Goal: Task Accomplishment & Management: Use online tool/utility

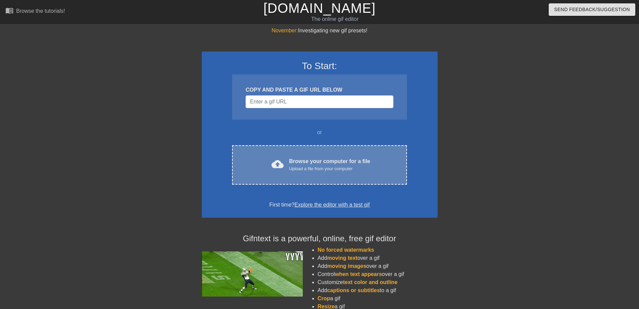
click at [319, 164] on div "Browse your computer for a file Upload a file from your computer" at bounding box center [329, 164] width 81 height 15
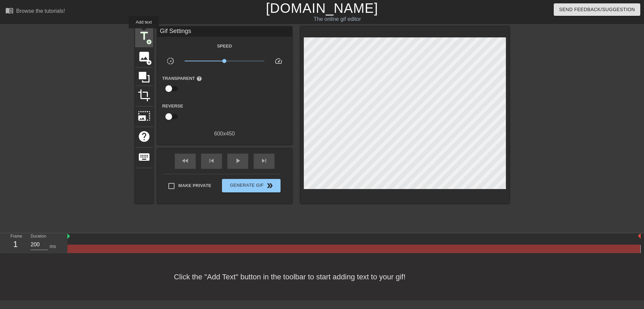
click at [143, 33] on span "title" at bounding box center [144, 36] width 13 height 13
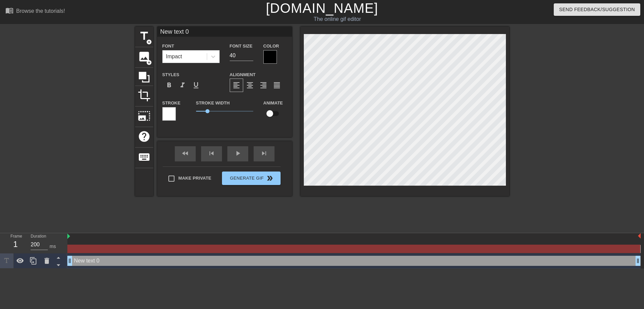
scroll to position [1, 1]
click at [275, 54] on div at bounding box center [269, 56] width 13 height 13
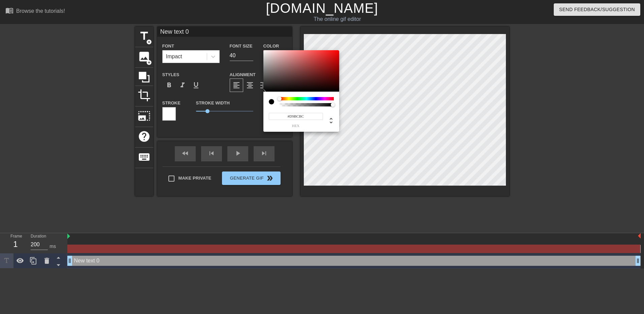
type input "#FFFFFF"
drag, startPoint x: 267, startPoint y: 53, endPoint x: 253, endPoint y: 45, distance: 17.0
click at [253, 45] on div "#FFFFFF hex" at bounding box center [322, 157] width 644 height 314
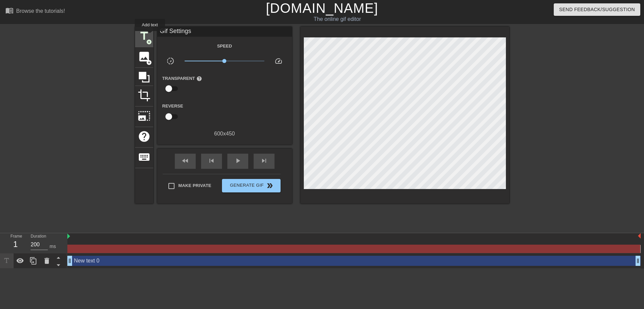
click at [149, 35] on span "title" at bounding box center [144, 36] width 13 height 13
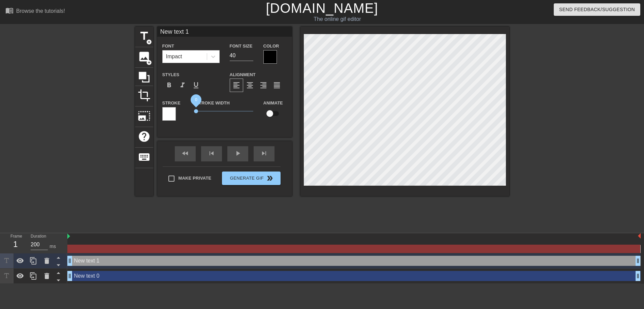
drag, startPoint x: 207, startPoint y: 112, endPoint x: 154, endPoint y: 101, distance: 54.7
click at [154, 101] on div "title add_circle image add_circle crop photo_size_select_large help keyboard Ne…" at bounding box center [322, 111] width 374 height 169
click at [268, 57] on div at bounding box center [269, 56] width 13 height 13
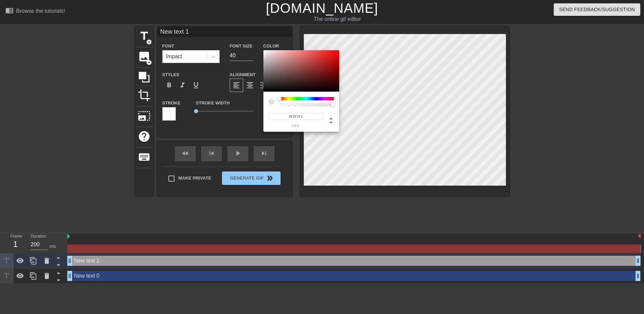
type input "#FFFFFF"
drag, startPoint x: 264, startPoint y: 56, endPoint x: 258, endPoint y: 39, distance: 18.5
click at [258, 39] on div "#FFFFFF hex" at bounding box center [322, 157] width 644 height 314
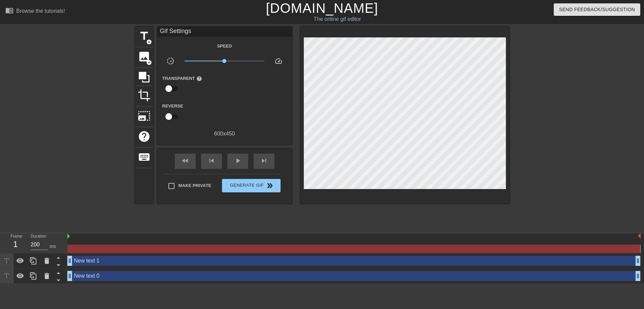
drag, startPoint x: 197, startPoint y: 109, endPoint x: 208, endPoint y: 111, distance: 11.5
click at [145, 34] on span "title" at bounding box center [144, 36] width 13 height 13
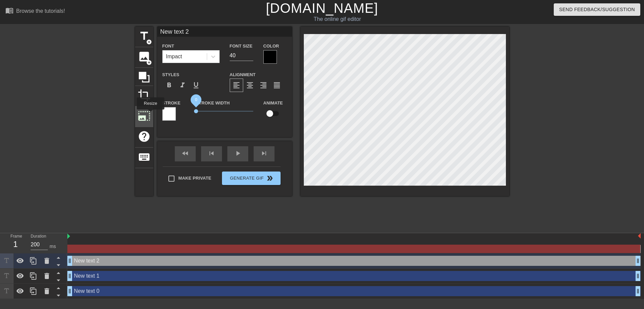
drag, startPoint x: 208, startPoint y: 111, endPoint x: 151, endPoint y: 114, distance: 56.7
click at [150, 114] on div "title add_circle image add_circle crop photo_size_select_large help keyboard Ne…" at bounding box center [322, 111] width 374 height 169
click at [217, 59] on div at bounding box center [213, 57] width 12 height 12
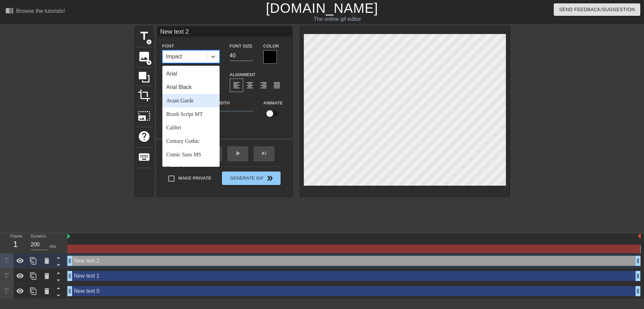
click at [188, 92] on div "Arial Black" at bounding box center [190, 86] width 57 height 13
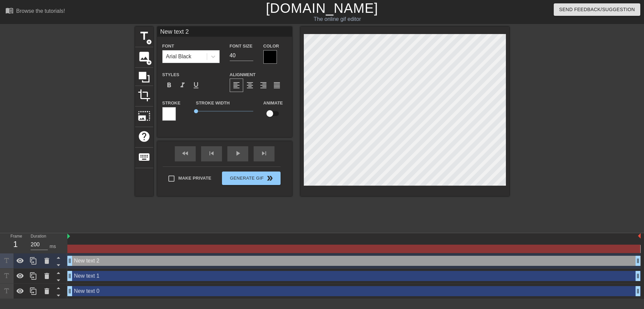
type input "New text 1"
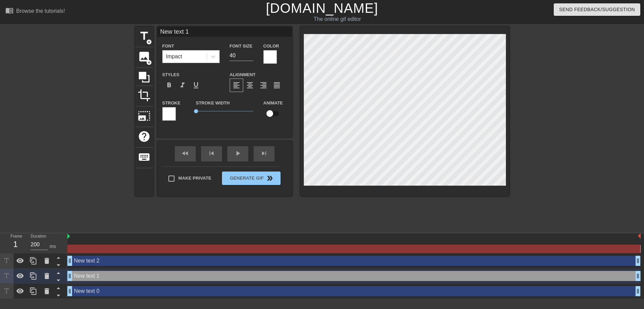
scroll to position [1, 1]
type input "New text 0"
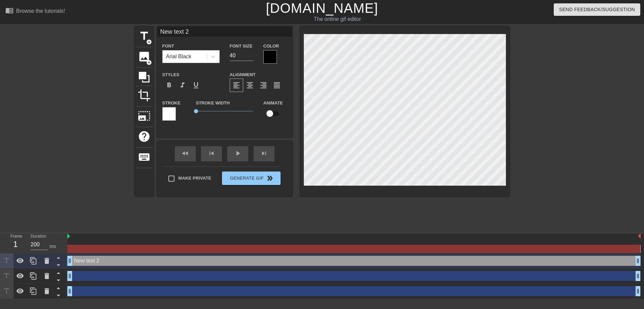
click at [270, 56] on div at bounding box center [269, 56] width 13 height 13
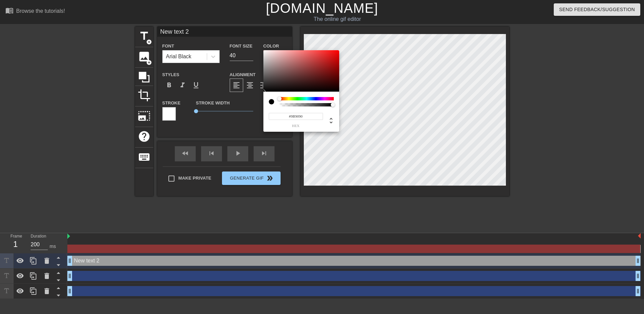
type input "#FFFFFF"
drag, startPoint x: 268, startPoint y: 66, endPoint x: 259, endPoint y: 37, distance: 30.5
click at [259, 37] on div "#FFFFFF hex" at bounding box center [322, 157] width 644 height 314
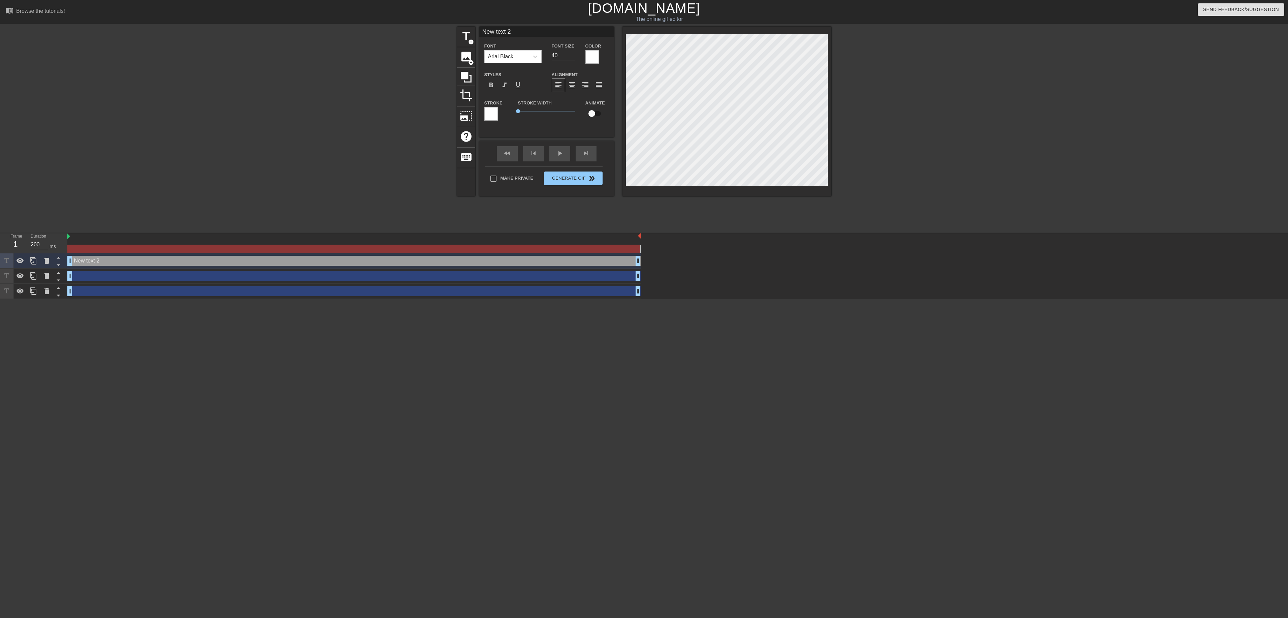
scroll to position [1, 1]
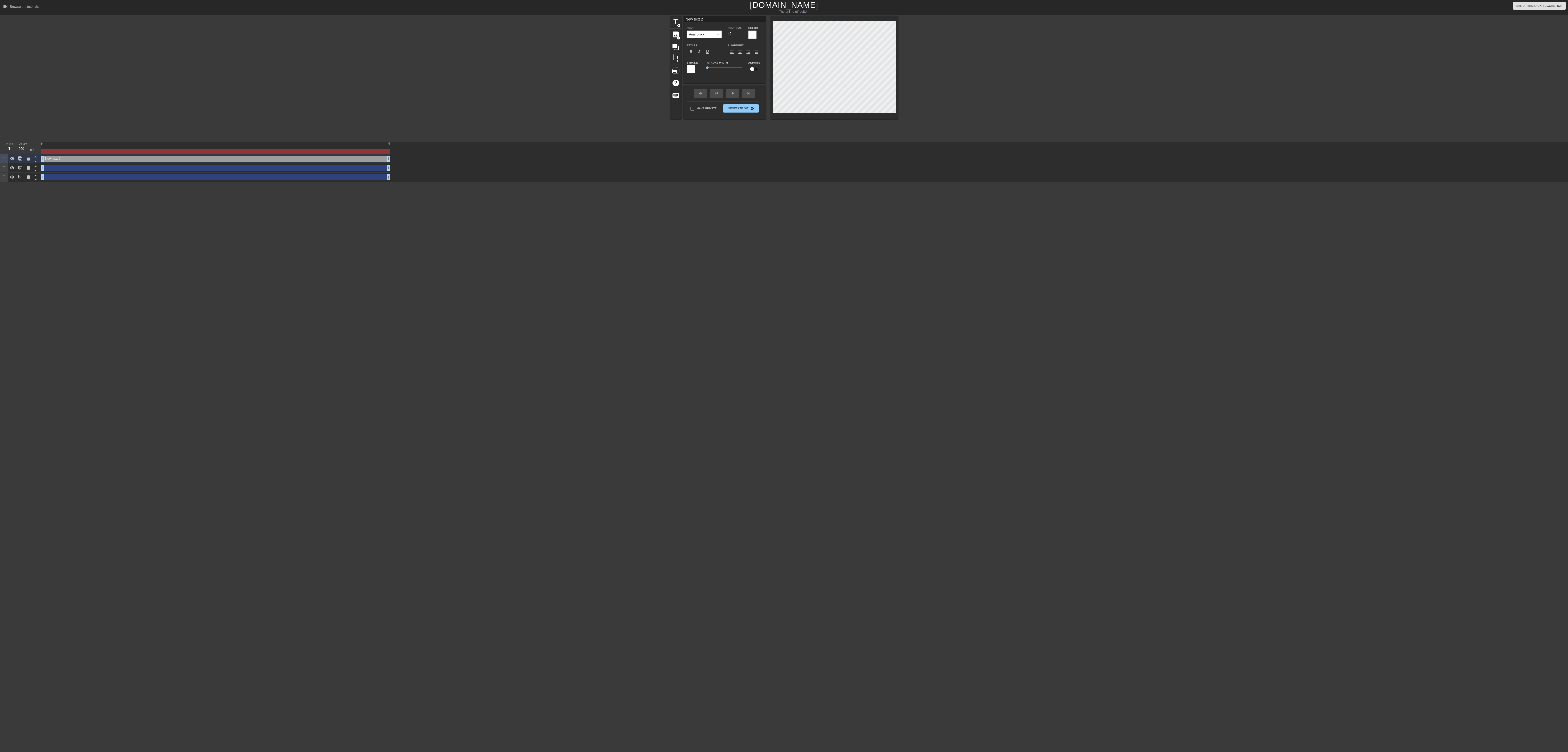
type input "N"
type textarea "N"
type input "NO"
type textarea "NO"
type input "NO"
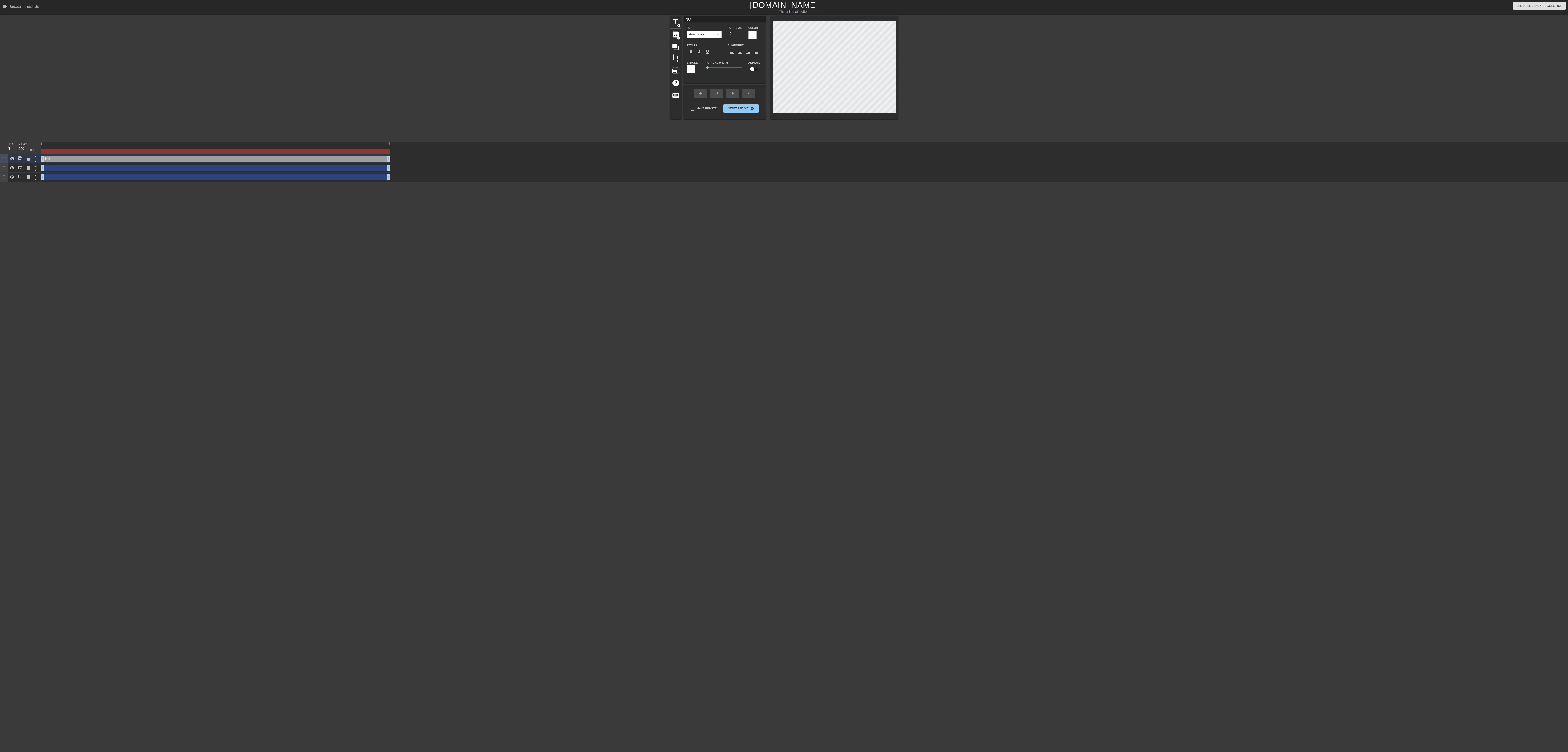
type textarea "NO"
type input "NO C"
type textarea "NO C"
type input "NO CA"
type textarea "NO CA"
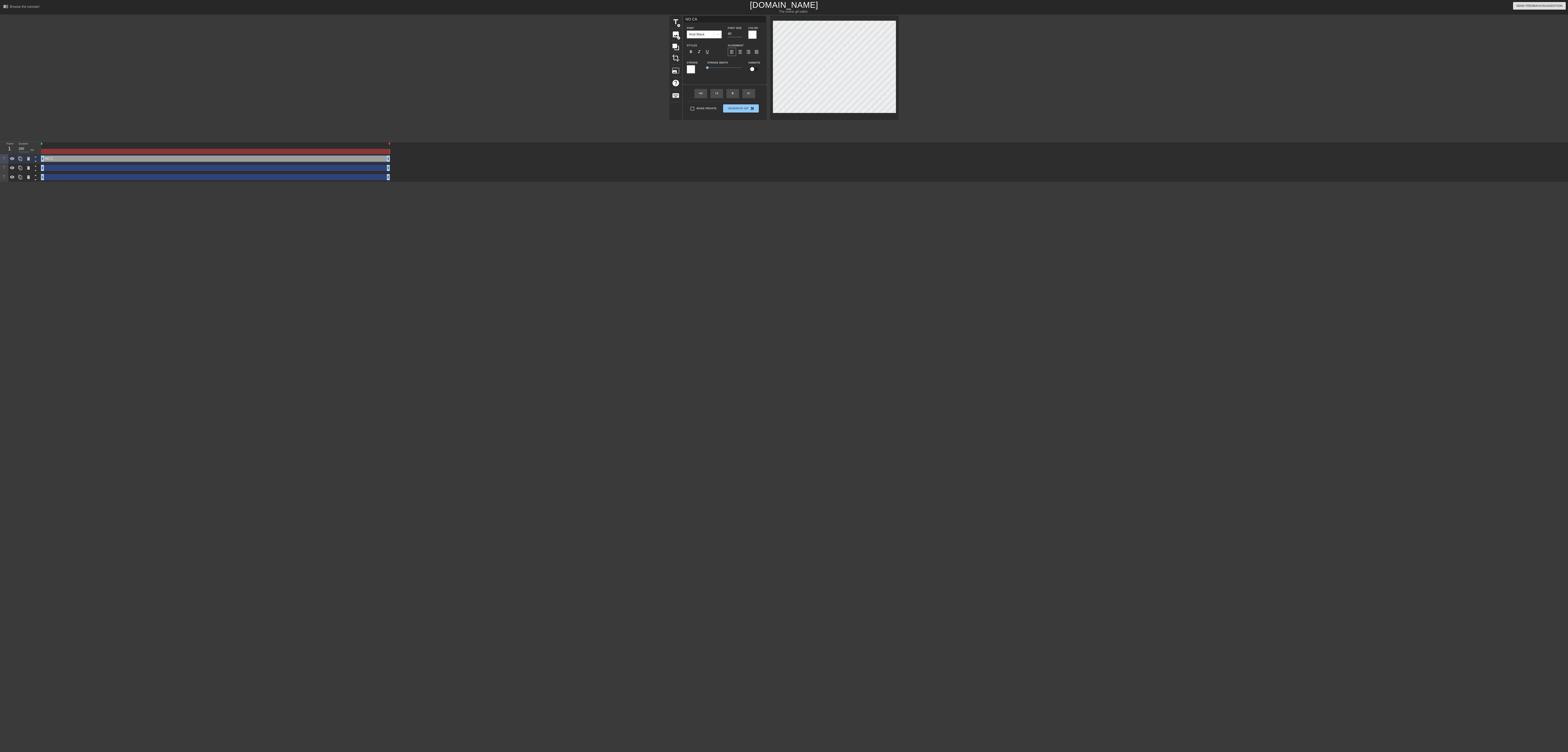
type input "NO CAN"
type textarea "NO CAN"
type input "NO CANT"
type textarea "NO CANT"
type input "NO CANTE"
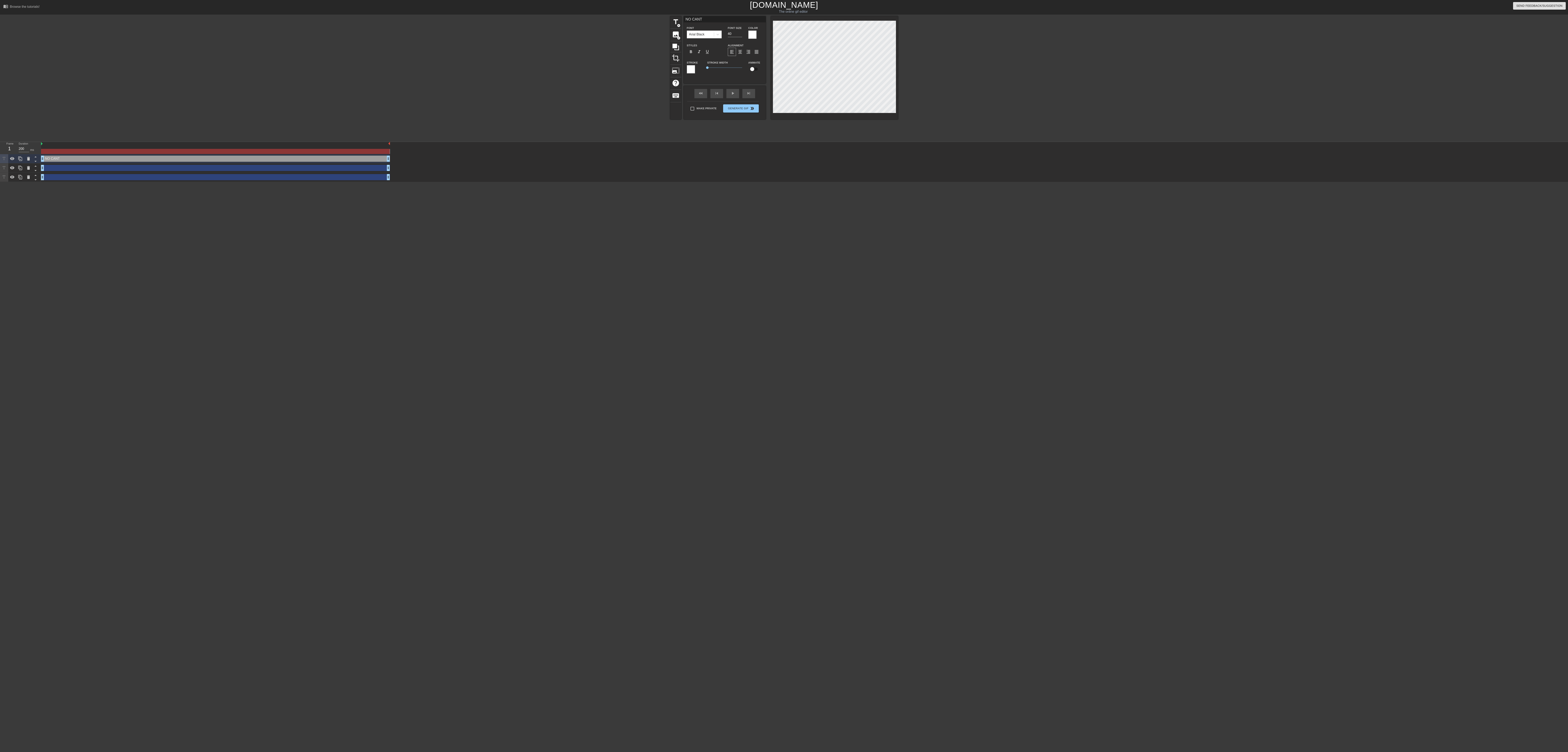
type textarea "NO CANTE"
type input "NO CANTEE"
type textarea "NO CANTEE"
type input "NO CANTEEN"
type textarea "NO CANTEEN"
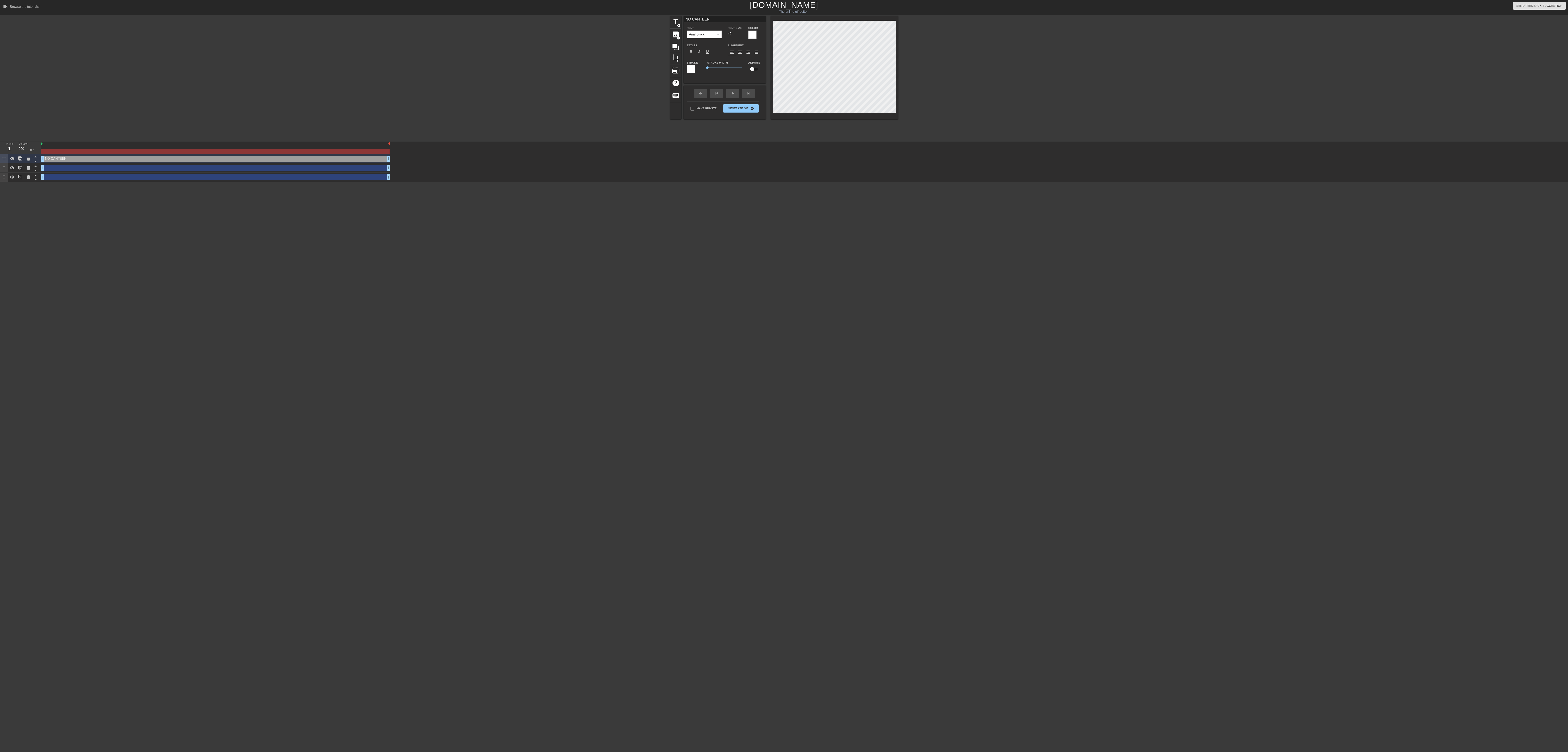
type input "NO CANTEEN"
type textarea "NO CANTEEN"
type input "NO CANTEEN V"
type textarea "NO CANTEEN V"
type input "NO CANTEEN VO"
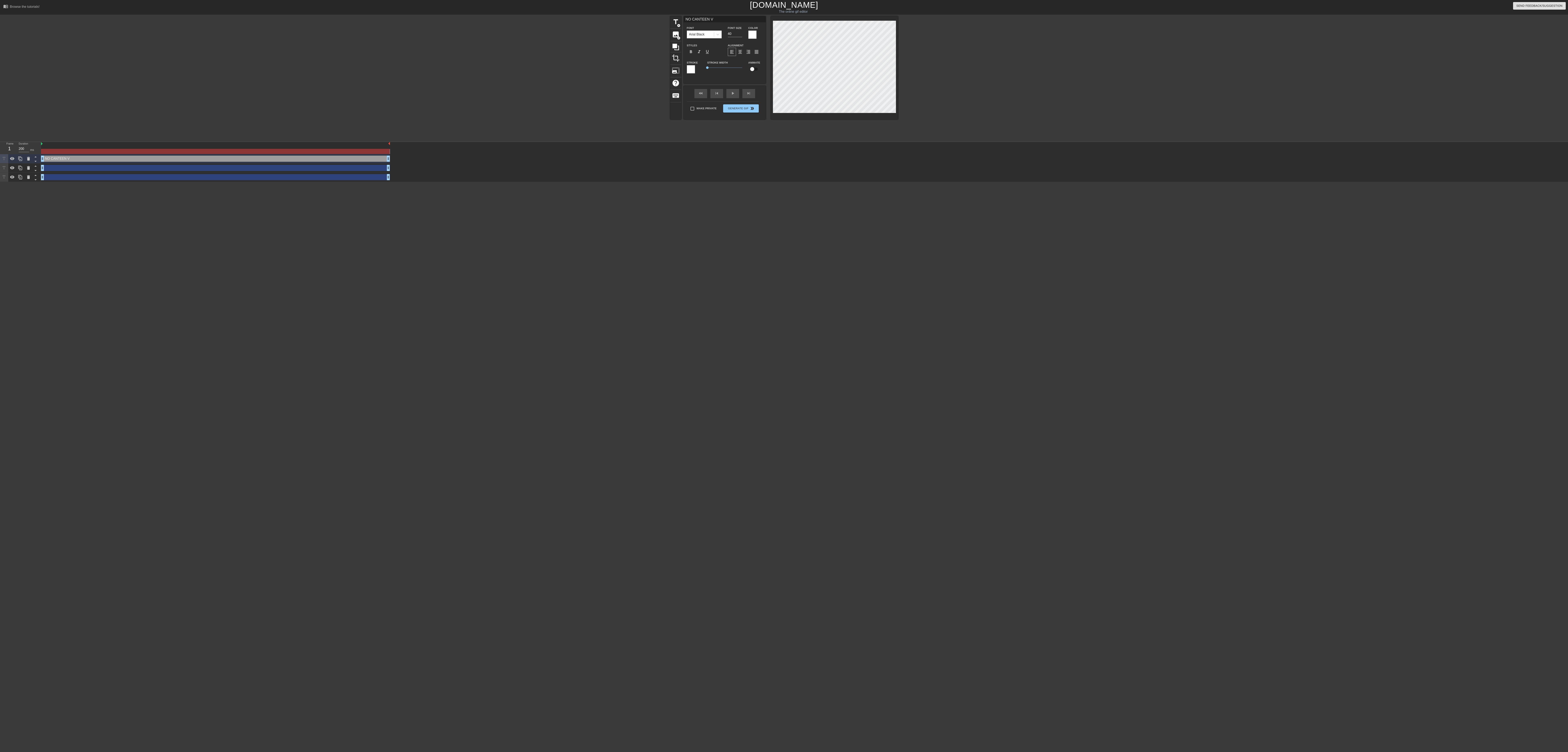
type textarea "NO CANTEEN VO"
type input "NO CANTEEN VOU"
type textarea "NO CANTEEN VOU"
type input "NO CANTEEN VOUC"
type textarea "NO CANTEEN VOUC"
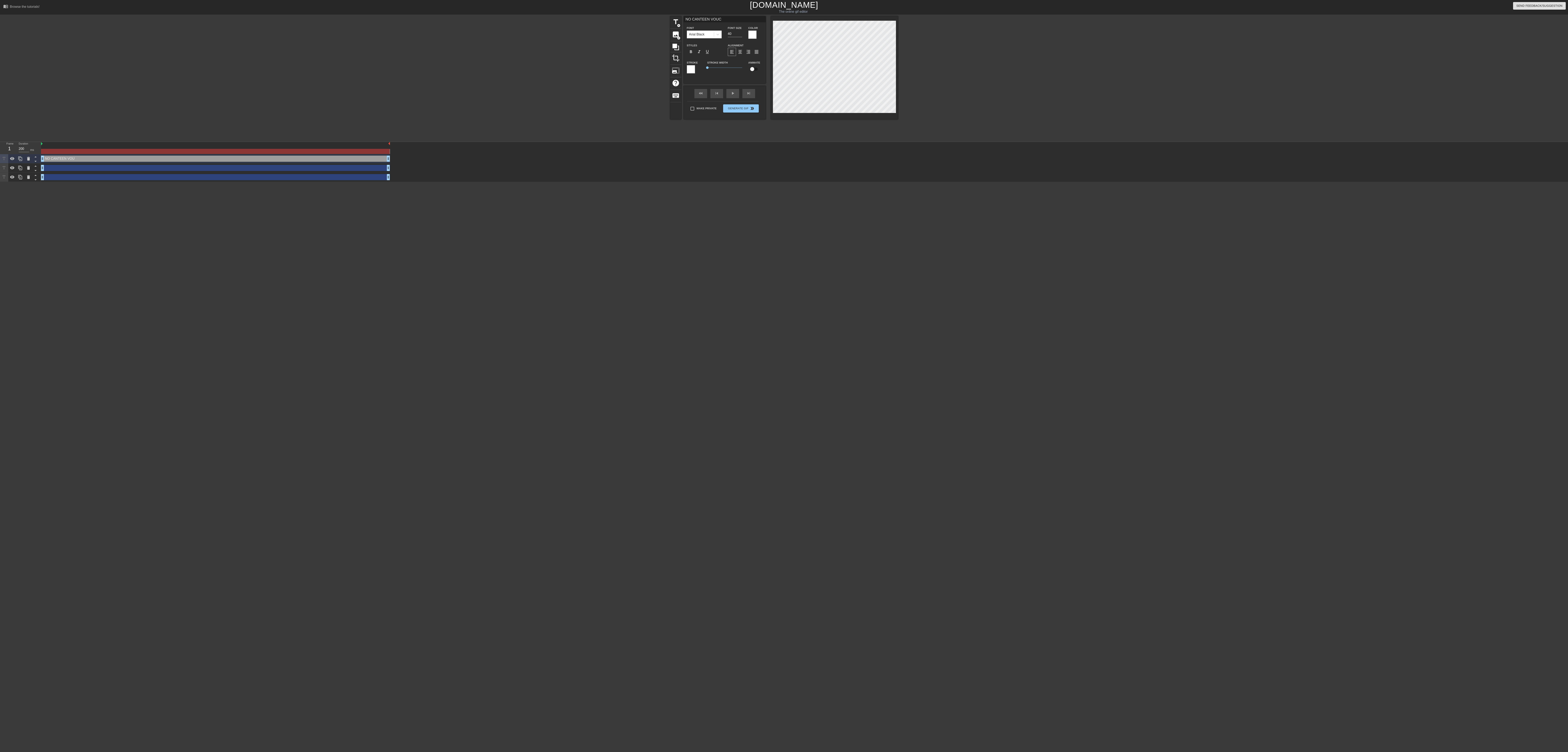
type input "NO CANTEEN VOUCH"
type textarea "NO CANTEEN VOUCH"
type input "NO CANTEEN VOUCHE"
type textarea "NO CANTEEN VOUCHE"
type input "NO CANTEEN VOUCHER"
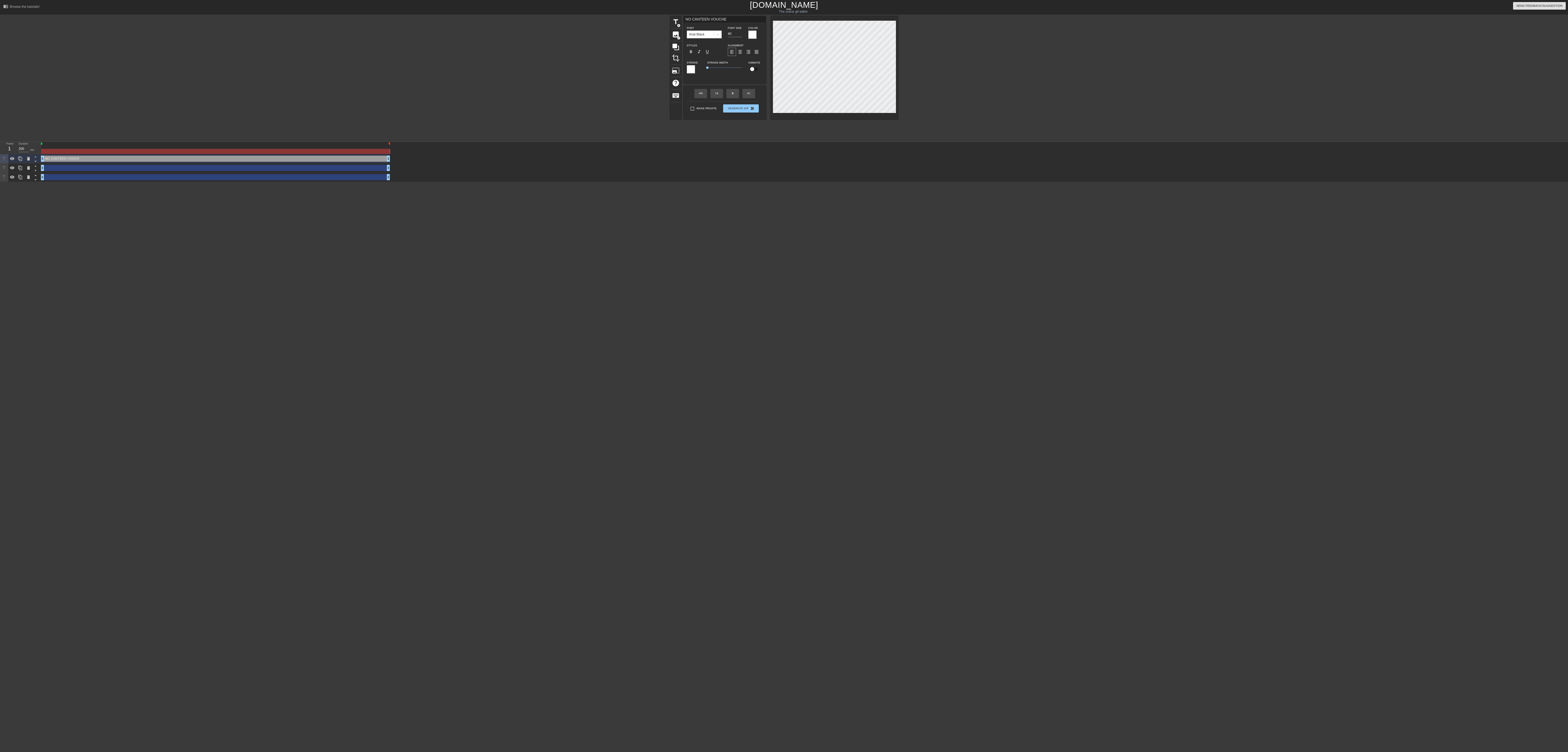
type textarea "NO CANTEEN VOUCHER"
click at [389, 182] on html "menu_book Browse the tutorials! [DOMAIN_NAME] The online gif editor Send Feedba…" at bounding box center [784, 91] width 1568 height 182
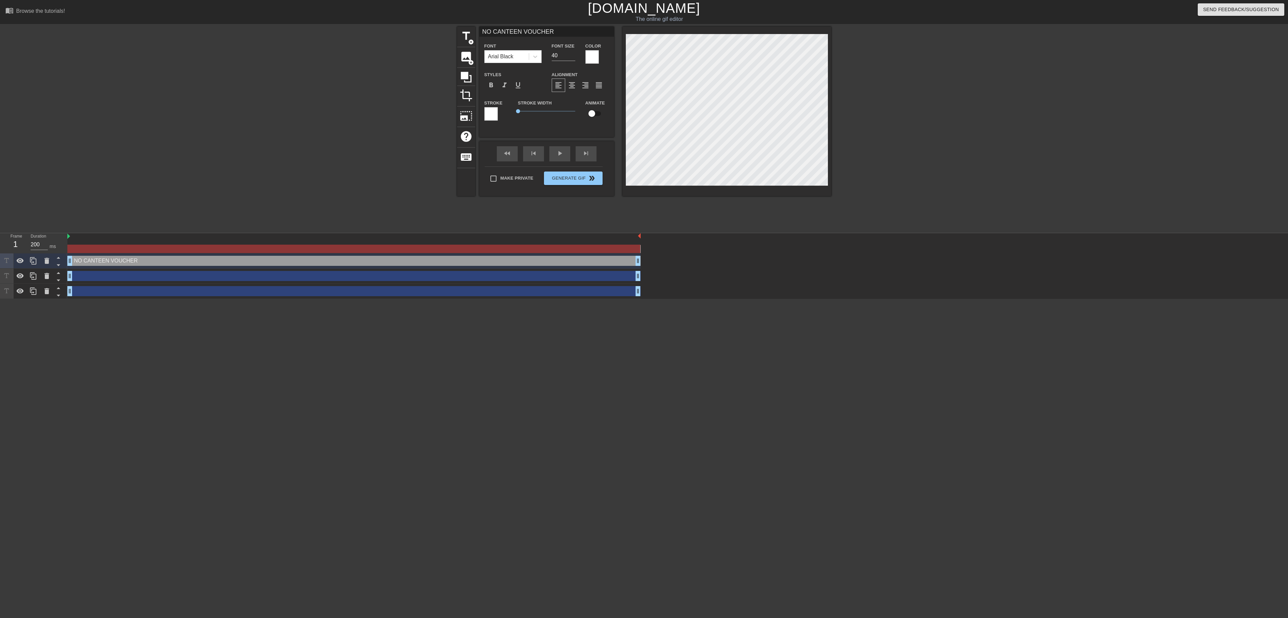
click at [599, 71] on div "title add_circle image add_circle crop photo_size_select_large help keyboard NO…" at bounding box center [644, 111] width 374 height 169
click at [624, 76] on div at bounding box center [726, 111] width 209 height 169
drag, startPoint x: 624, startPoint y: 77, endPoint x: 547, endPoint y: 258, distance: 197.1
click at [595, 114] on input "checkbox" at bounding box center [592, 113] width 38 height 13
checkbox input "true"
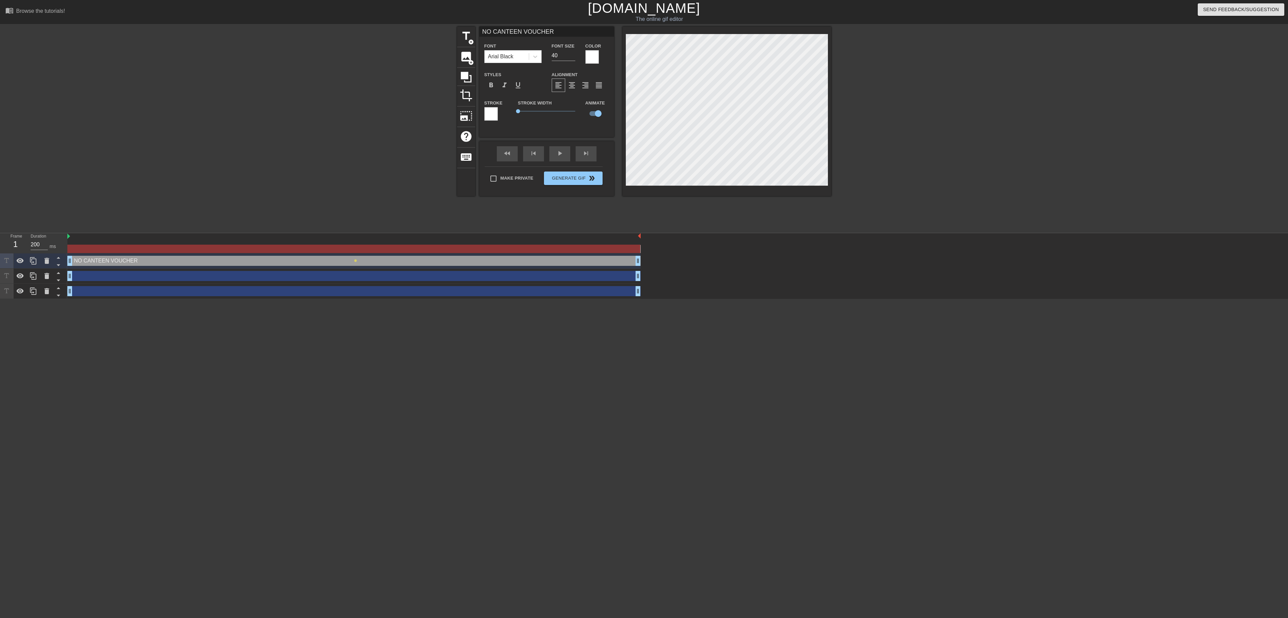
click at [621, 76] on div "title add_circle image add_circle crop photo_size_select_large help keyboard NO…" at bounding box center [644, 111] width 374 height 169
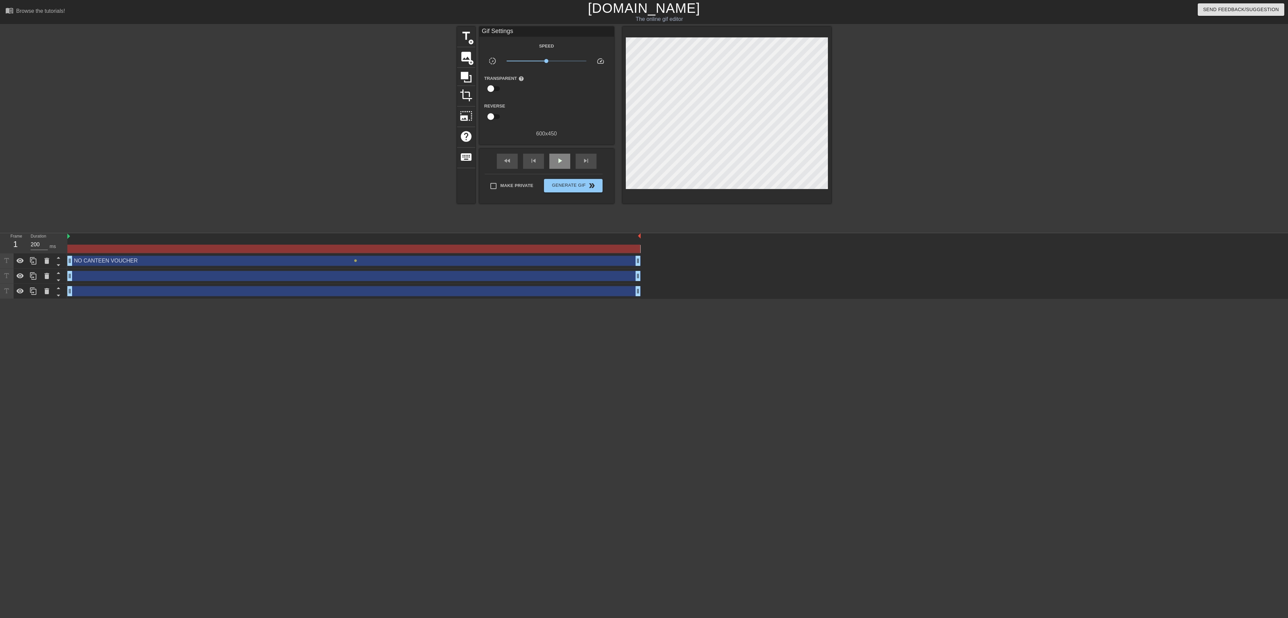
click at [557, 152] on div "fast_rewind skip_previous play_arrow skip_next" at bounding box center [547, 161] width 110 height 25
click at [562, 152] on div "fast_rewind skip_previous play_arrow skip_next" at bounding box center [547, 161] width 110 height 25
click at [587, 160] on span "skip_next" at bounding box center [586, 161] width 8 height 8
click at [578, 150] on div "fast_rewind skip_previous play_arrow skip_next" at bounding box center [547, 161] width 110 height 25
click at [534, 166] on div "skip_previous" at bounding box center [533, 161] width 21 height 15
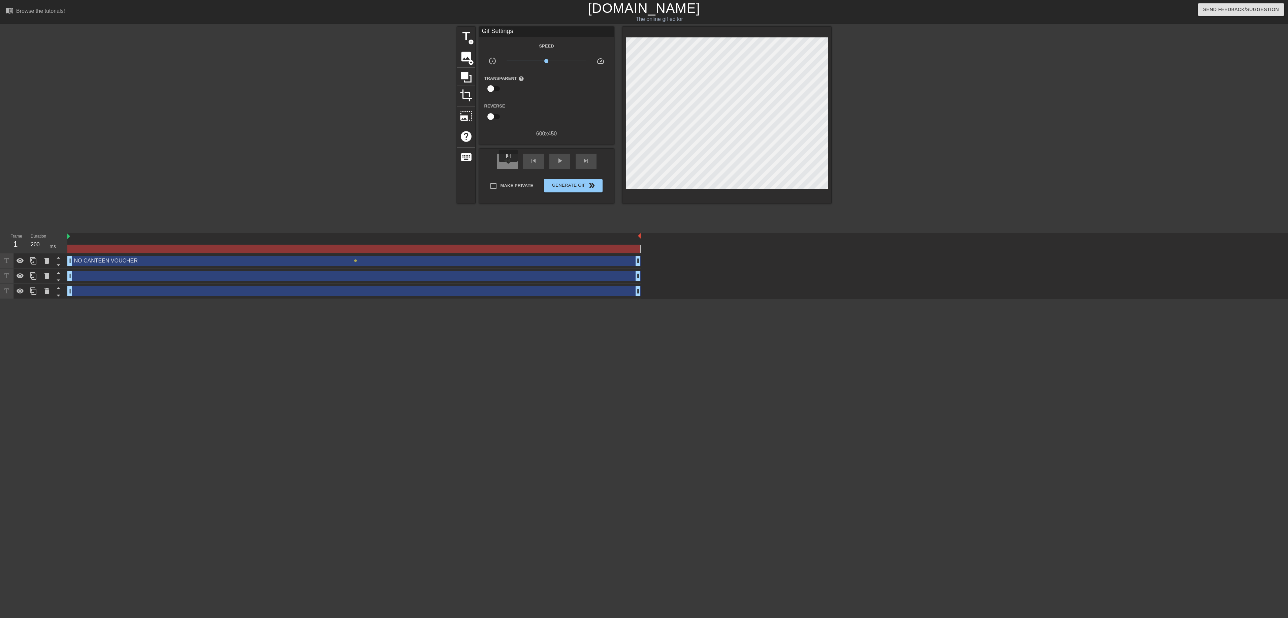
click at [509, 166] on div "fast_rewind" at bounding box center [507, 161] width 21 height 15
click at [553, 168] on div "play_arrow" at bounding box center [559, 161] width 21 height 15
click at [577, 160] on div "skip_next" at bounding box center [586, 161] width 21 height 15
drag, startPoint x: 68, startPoint y: 237, endPoint x: 44, endPoint y: 244, distance: 24.5
click at [61, 237] on div "Frame 1 Duration 200 ms NO CANTEEN VOUCHER drag_handle drag_handle lens drag_ha…" at bounding box center [644, 266] width 1288 height 66
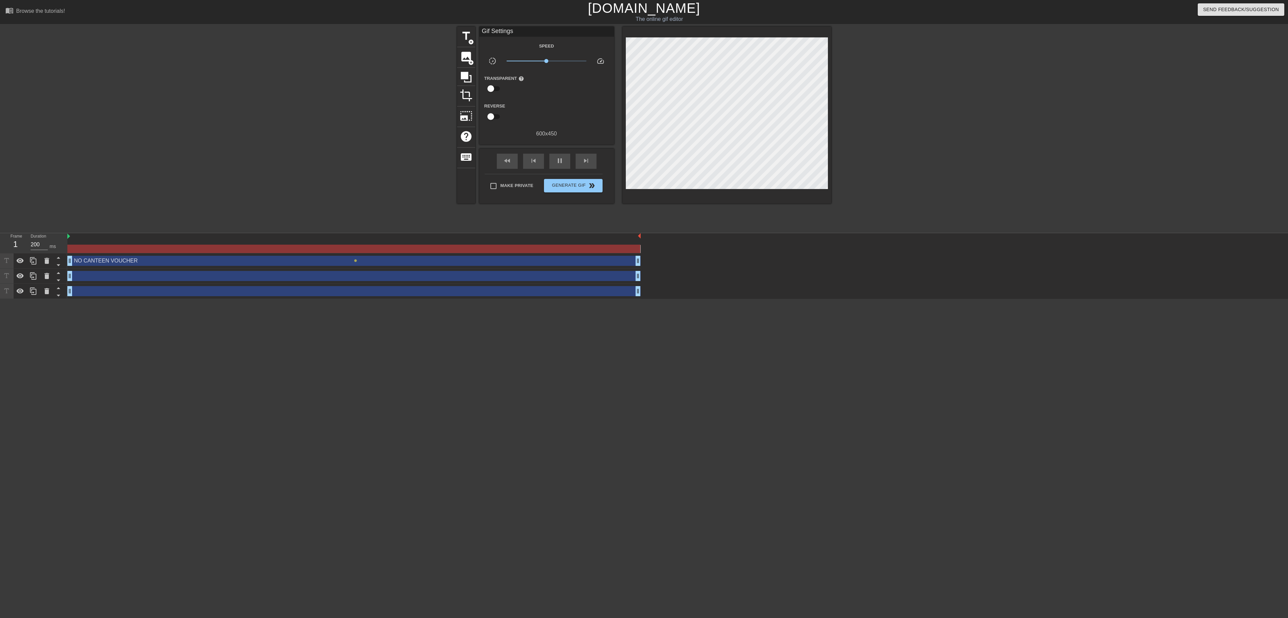
click at [73, 238] on div at bounding box center [353, 236] width 573 height 7
drag, startPoint x: 69, startPoint y: 238, endPoint x: 168, endPoint y: 244, distance: 99.9
click at [168, 244] on div at bounding box center [353, 243] width 573 height 20
drag, startPoint x: 68, startPoint y: 236, endPoint x: 160, endPoint y: 258, distance: 94.9
click at [220, 258] on div "NO CANTEEN VOUCHER drag_handle drag_handle lens drag_handle drag_handle drag_ha…" at bounding box center [677, 266] width 1221 height 66
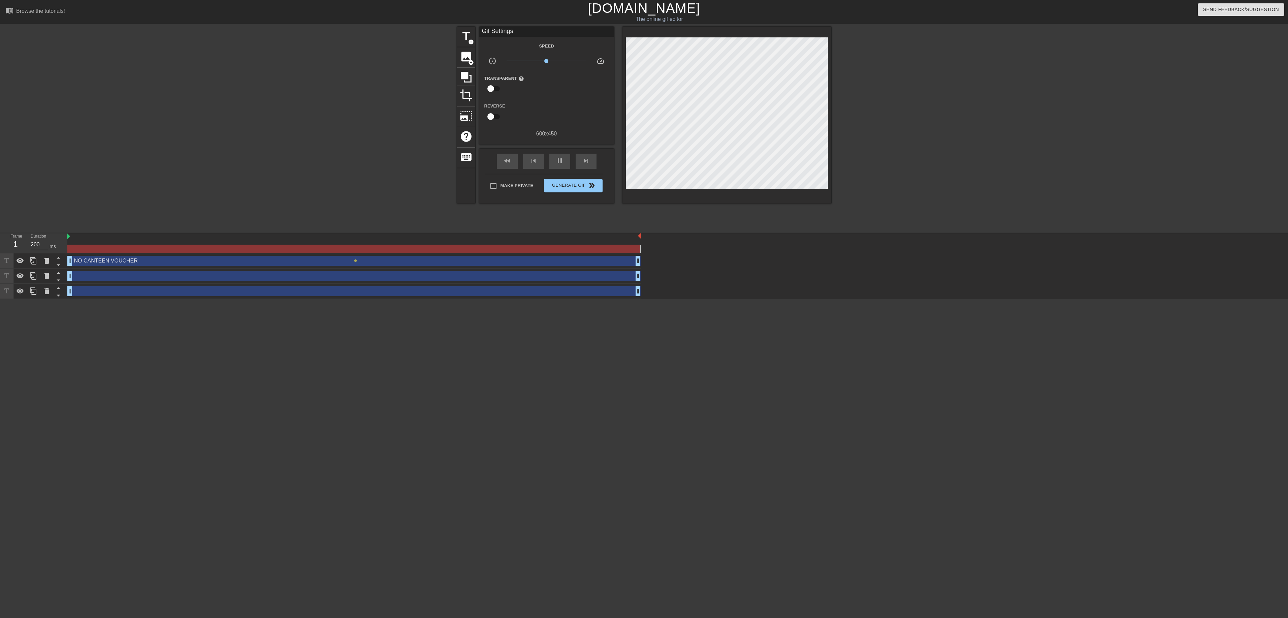
click at [99, 261] on div "NO CANTEEN VOUCHER drag_handle drag_handle" at bounding box center [353, 261] width 573 height 10
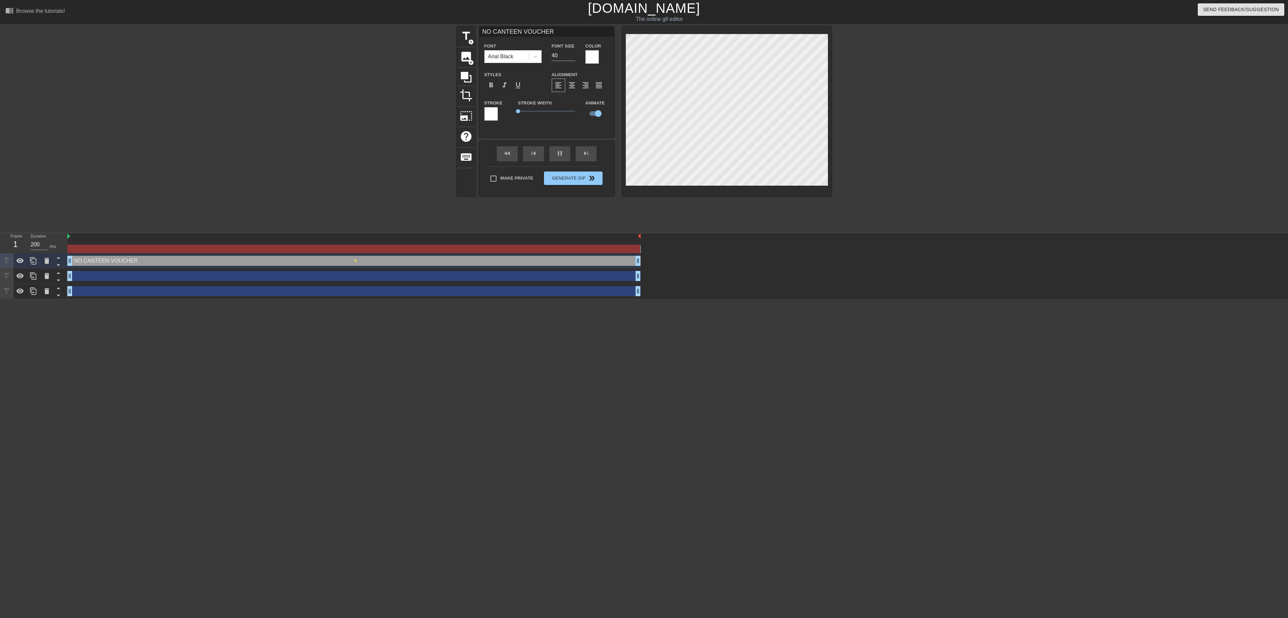
drag, startPoint x: 181, startPoint y: 257, endPoint x: 161, endPoint y: 264, distance: 20.7
click at [161, 264] on div "NO CANTEEN VOUCHER drag_handle drag_handle" at bounding box center [353, 261] width 573 height 10
click at [639, 125] on div "title add_circle image add_circle crop photo_size_select_large help keyboard NO…" at bounding box center [644, 128] width 1288 height 202
click at [564, 159] on div "pause" at bounding box center [559, 153] width 21 height 15
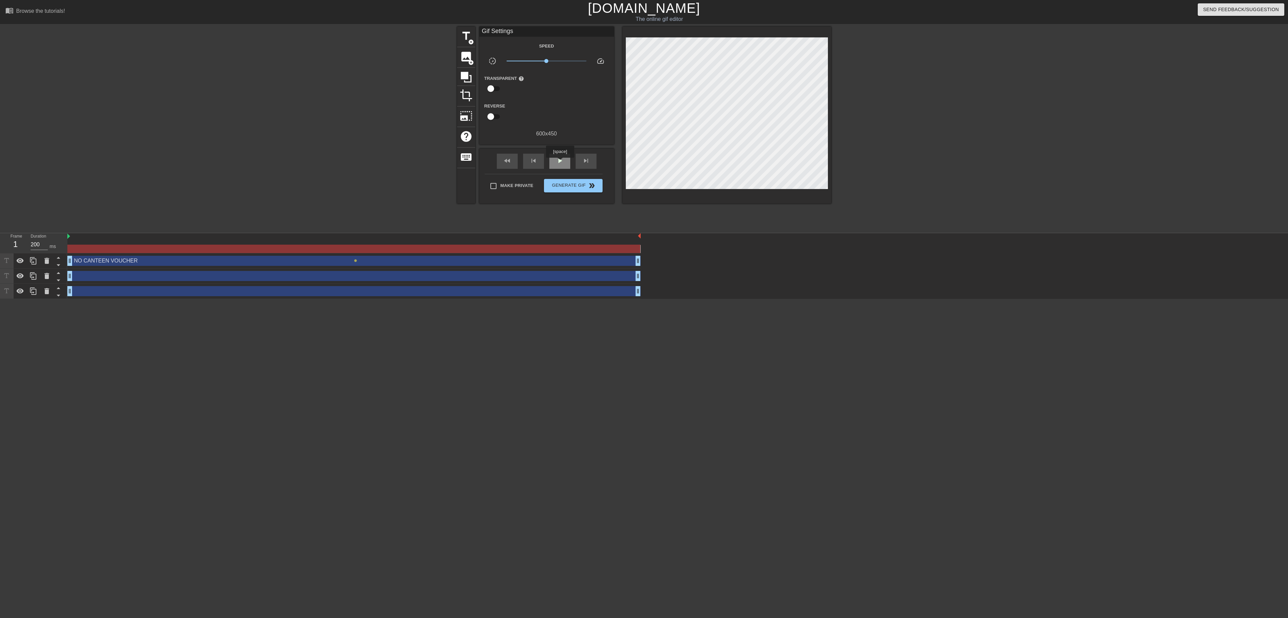
click at [559, 162] on span "play_arrow" at bounding box center [560, 161] width 8 height 8
drag, startPoint x: 639, startPoint y: 235, endPoint x: 100, endPoint y: 227, distance: 539.0
click at [100, 227] on div "menu_book Browse the tutorials! [DOMAIN_NAME] The online gif editor Send Feedba…" at bounding box center [644, 149] width 1288 height 299
click at [69, 240] on div at bounding box center [353, 244] width 573 height 8
click at [468, 39] on span "add_circle" at bounding box center [471, 42] width 6 height 6
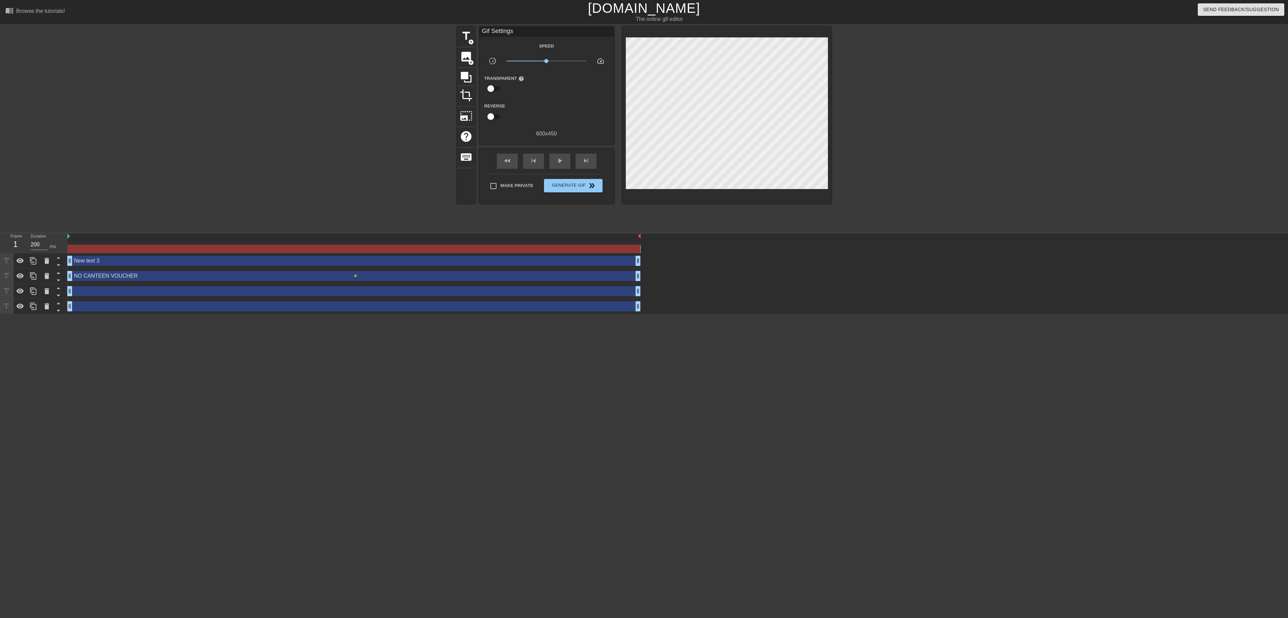
click at [639, 92] on div at bounding box center [726, 115] width 209 height 177
drag, startPoint x: 841, startPoint y: 104, endPoint x: 876, endPoint y: 126, distance: 41.5
click at [639, 131] on div "title add_circle image add_circle crop photo_size_select_large help keyboard Gi…" at bounding box center [644, 128] width 1288 height 202
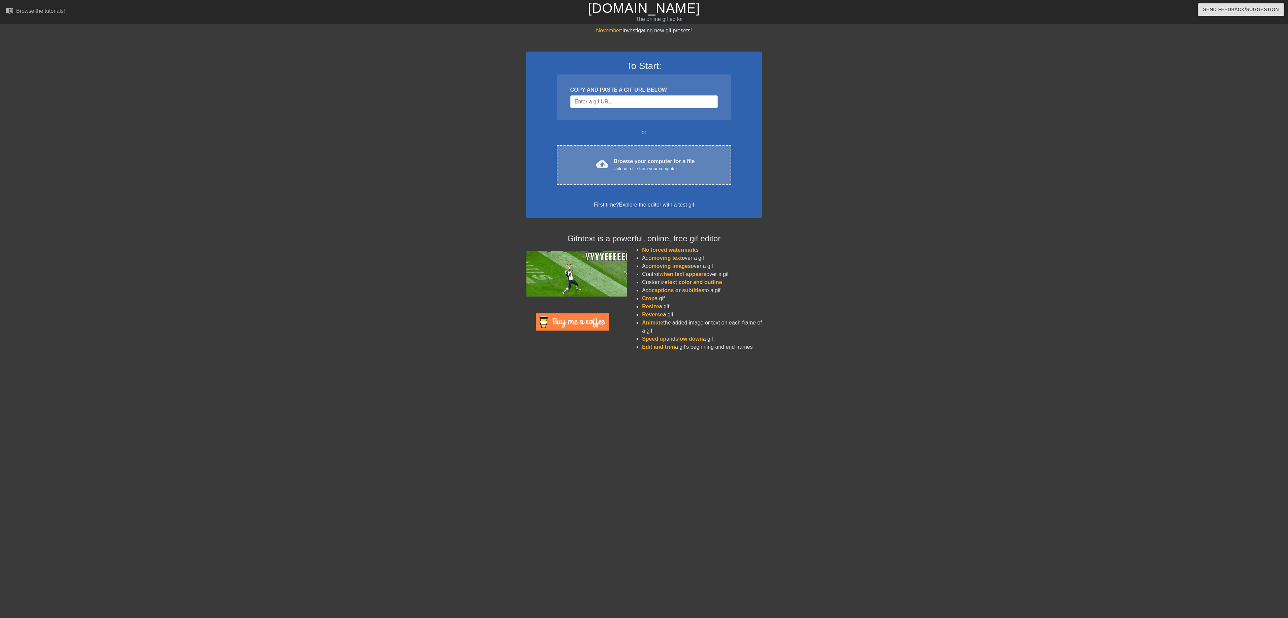
click at [645, 165] on div "Upload a file from your computer" at bounding box center [654, 168] width 81 height 7
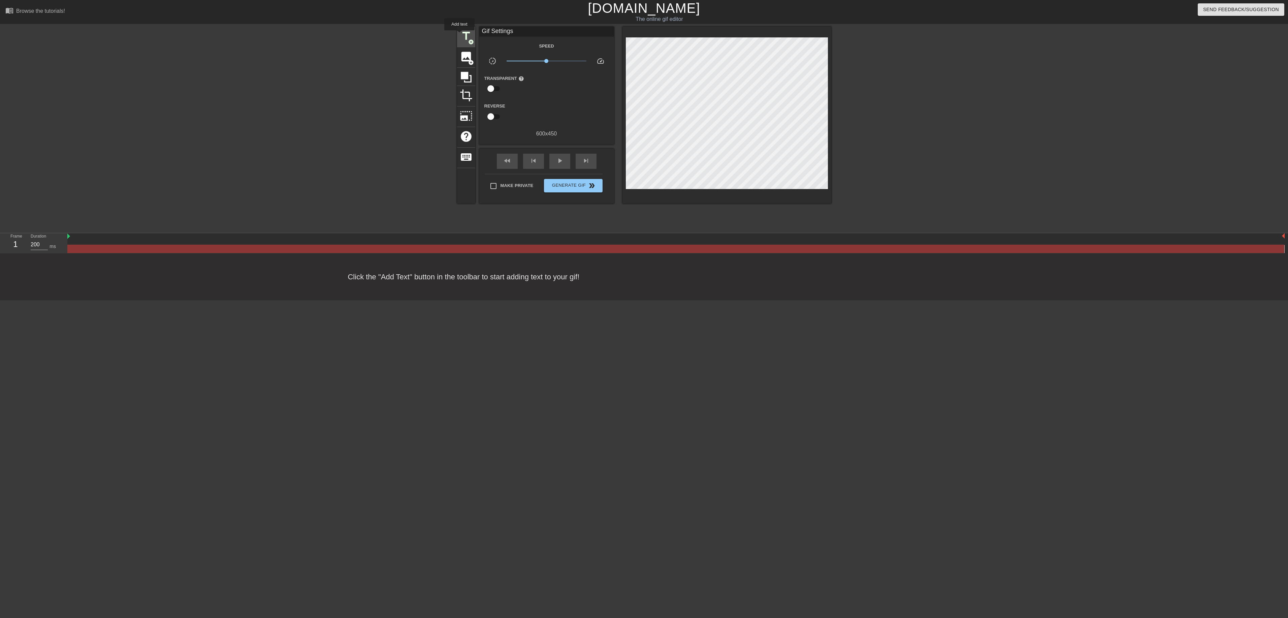
click at [461, 35] on span "title" at bounding box center [466, 36] width 13 height 13
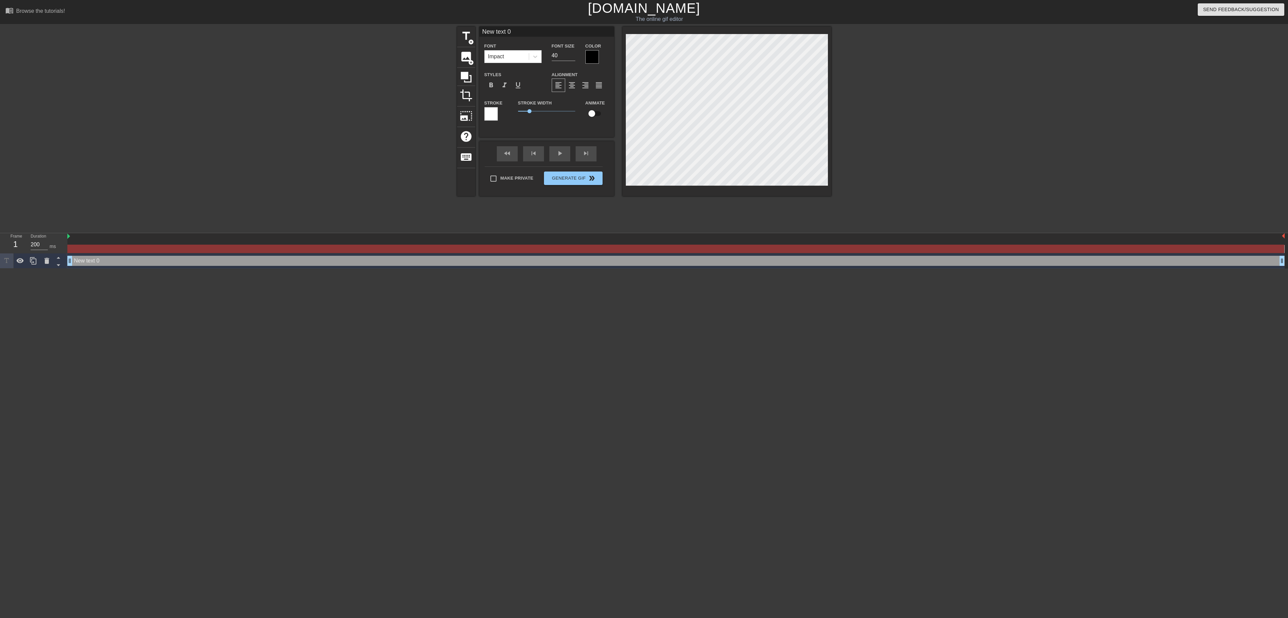
scroll to position [1, 1]
type input "N"
type textarea "N"
type input "NO"
type textarea "NO"
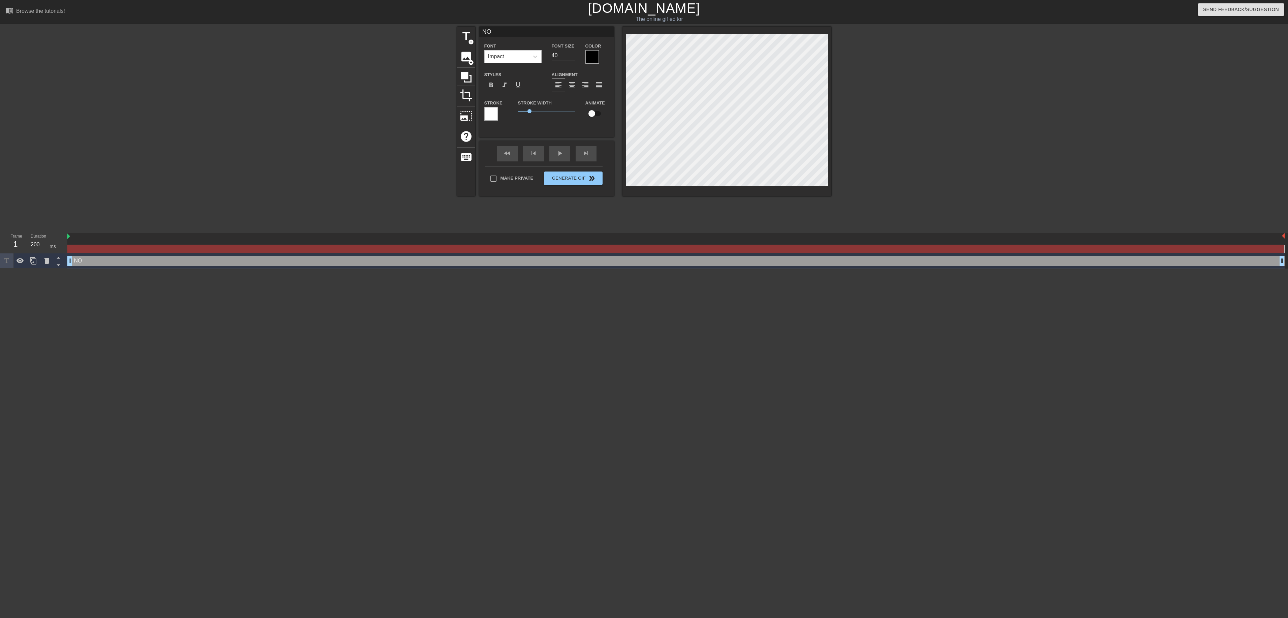
type input "NO"
type textarea "NO"
type input "NO C"
type textarea "NO C"
type input "NO CA"
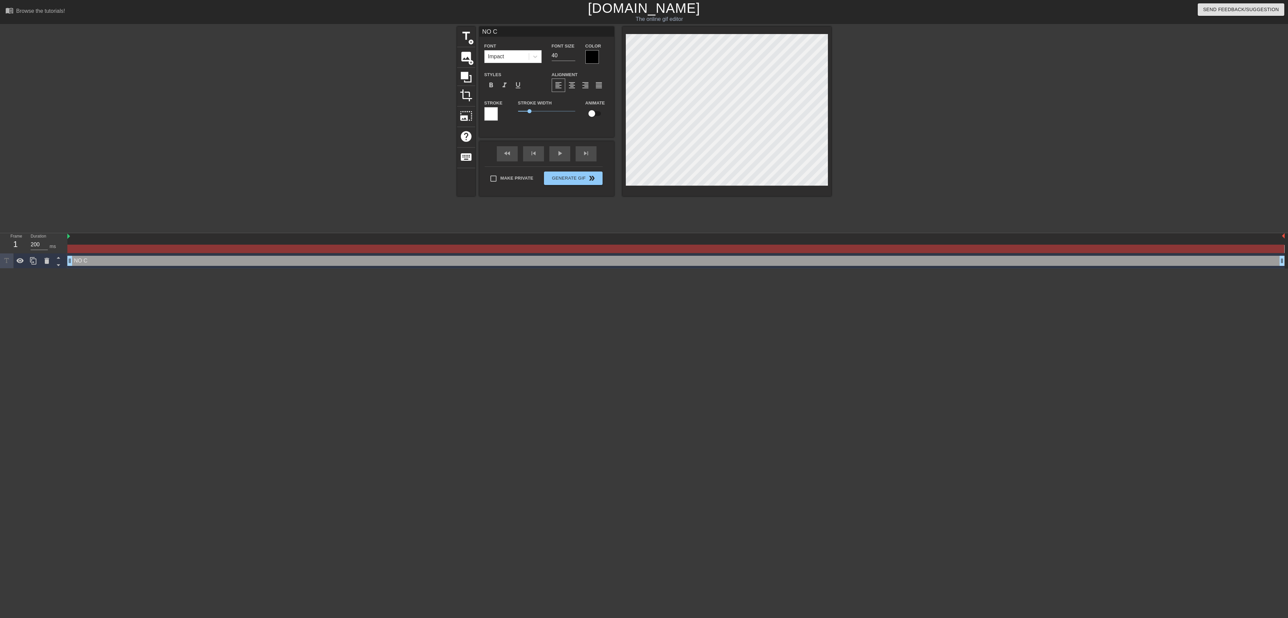
type textarea "NO CA"
type input "NO CAN"
type textarea "NO CAN"
type input "NO CANT"
type textarea "NO CANT"
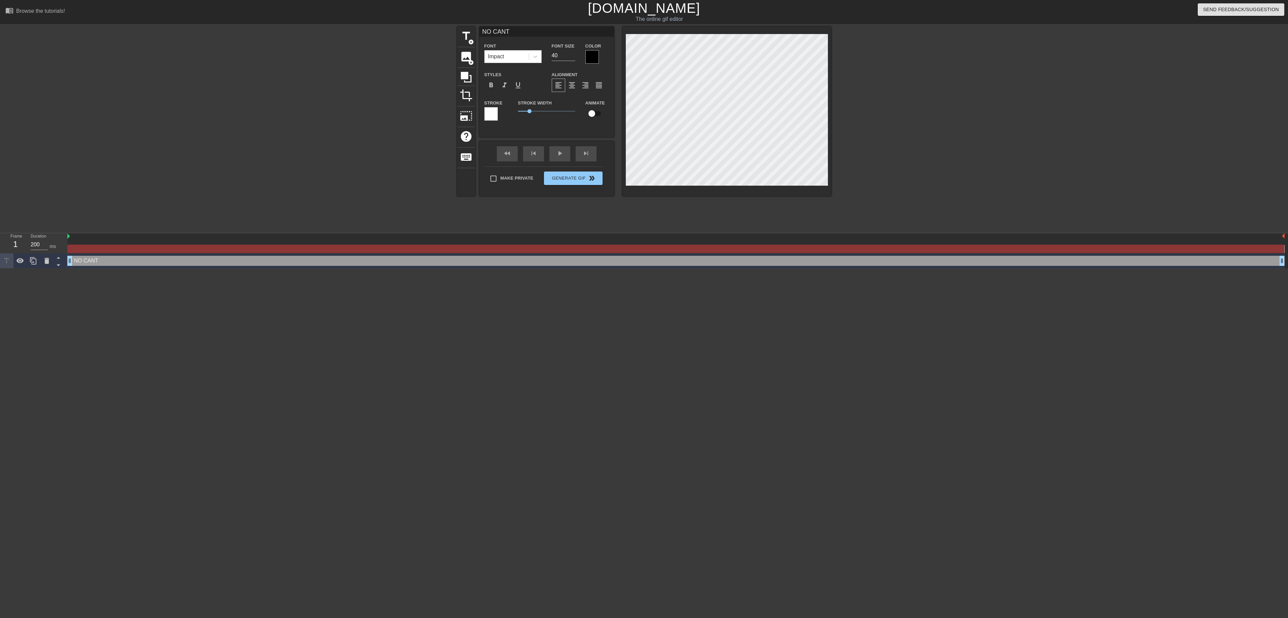
type input "NO CANTE"
type textarea "NO CANTE"
type input "NO CANTEE"
type textarea "NO CANTEE"
type input "NO CANTEEN"
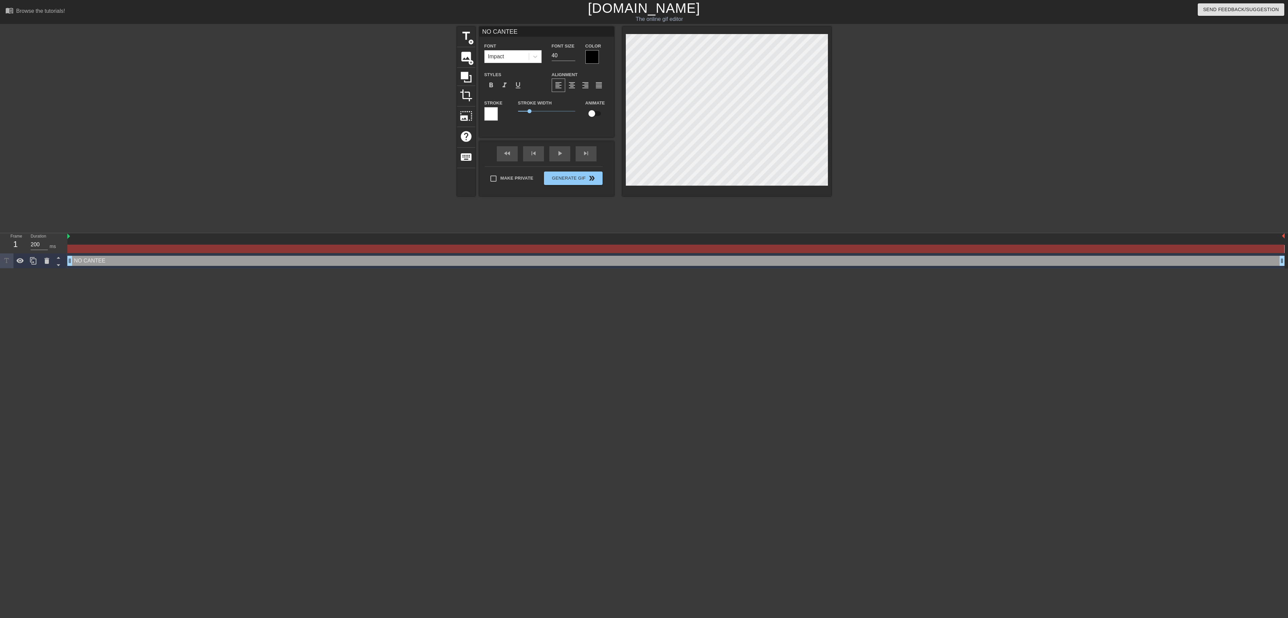
type textarea "NO CANTEEN"
type input "NO CANTEEN"
type textarea "NO CANTEEN"
type input "NO CANTEEN V"
type textarea "NO CANTEEN V"
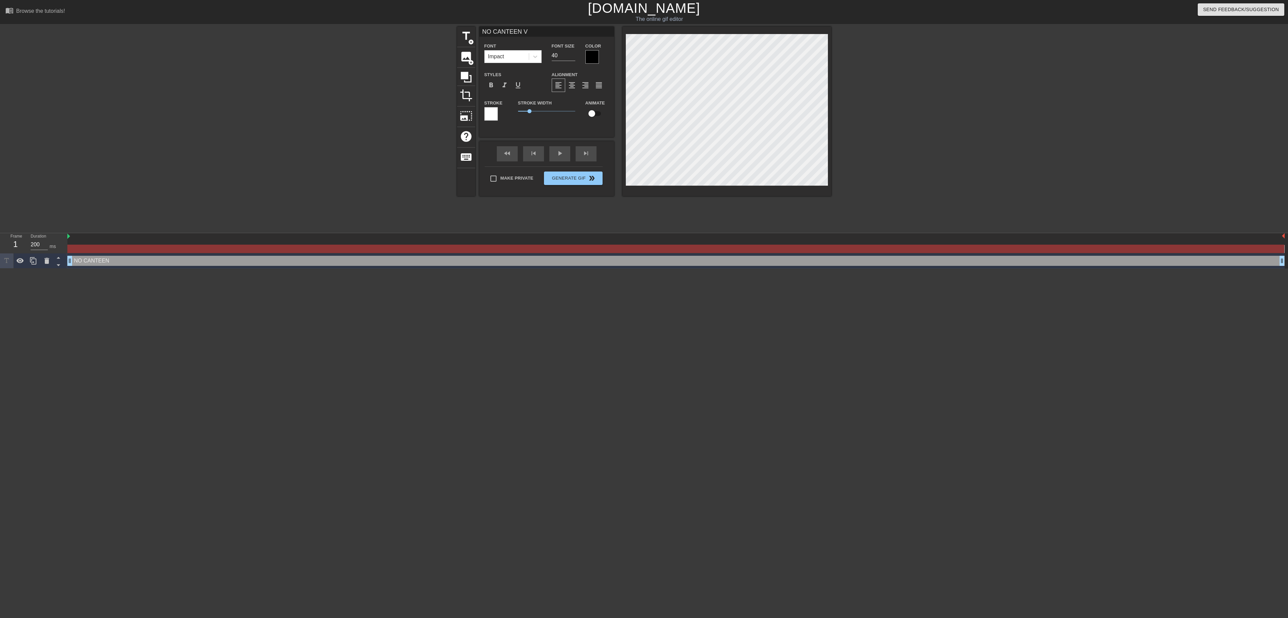
type input "NO CANTEEN VO"
type textarea "NO CANTEEN VO"
type input "NO CANTEEN VOU"
type textarea "NO CANTEEN VOU"
type input "NO CANTEEN VOUC"
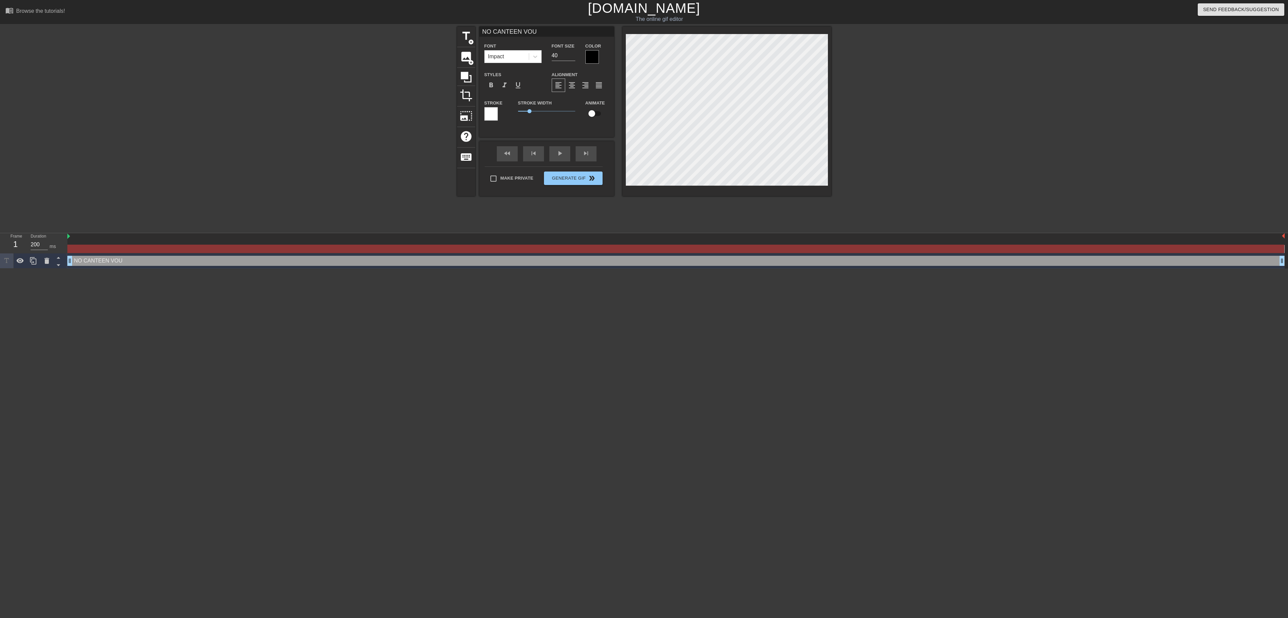
type textarea "NO CANTEEN VOUC"
type input "NO CANTEEN VOUCH"
type textarea "NO CANTEEN VOUCH"
type input "NO CANTEEN VOUCHE"
type textarea "NO CANTEEN VOUCHE"
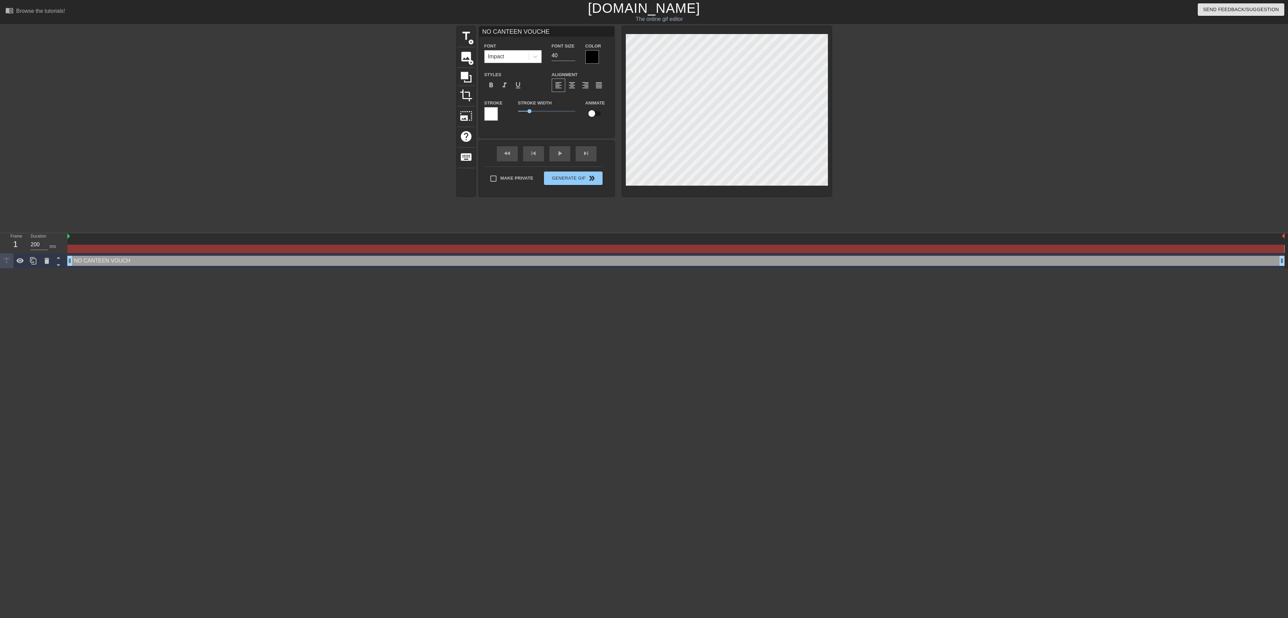
type input "NO CANTEEN VOUCHER"
type textarea "NO CANTEEN VOUCHER"
click at [956, 140] on div "title add_circle image add_circle crop photo_size_select_large help keyboard NO…" at bounding box center [644, 128] width 1288 height 202
click at [597, 74] on div "title add_circle image add_circle crop photo_size_select_large help keyboard NO…" at bounding box center [644, 111] width 374 height 169
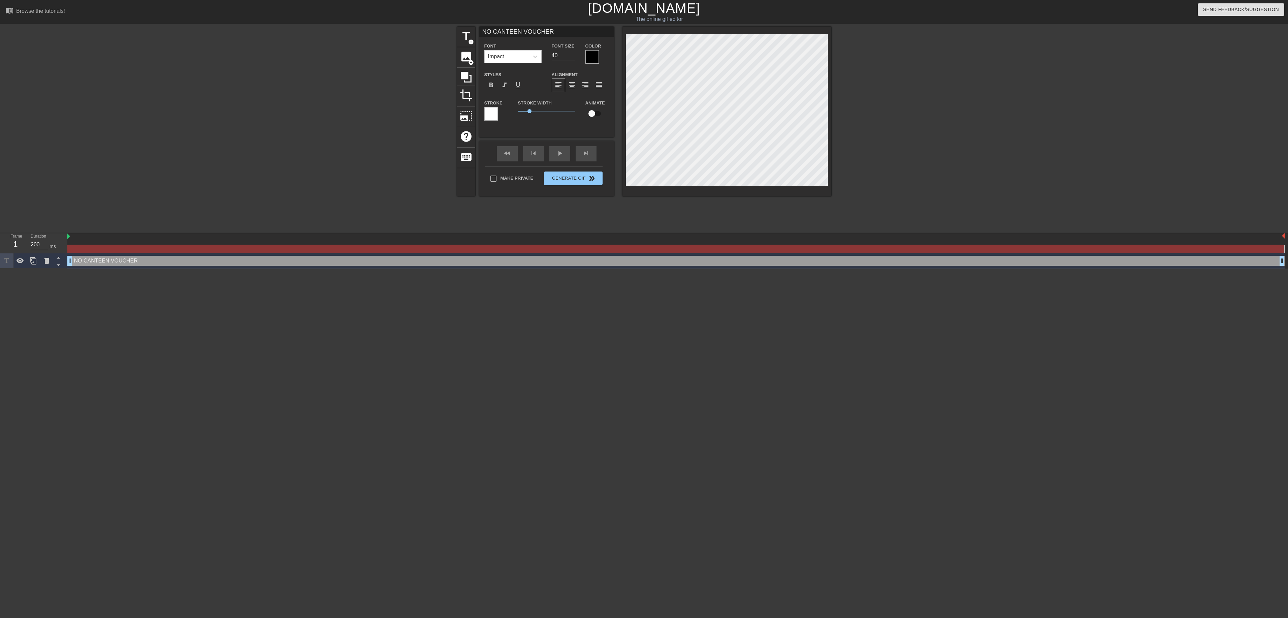
drag, startPoint x: 1283, startPoint y: 236, endPoint x: 313, endPoint y: 240, distance: 969.4
click at [313, 240] on div at bounding box center [675, 243] width 1217 height 20
drag, startPoint x: 1285, startPoint y: 238, endPoint x: 1267, endPoint y: 238, distance: 17.5
click at [1267, 238] on div at bounding box center [675, 236] width 1217 height 7
drag, startPoint x: 1283, startPoint y: 239, endPoint x: 1272, endPoint y: 240, distance: 10.8
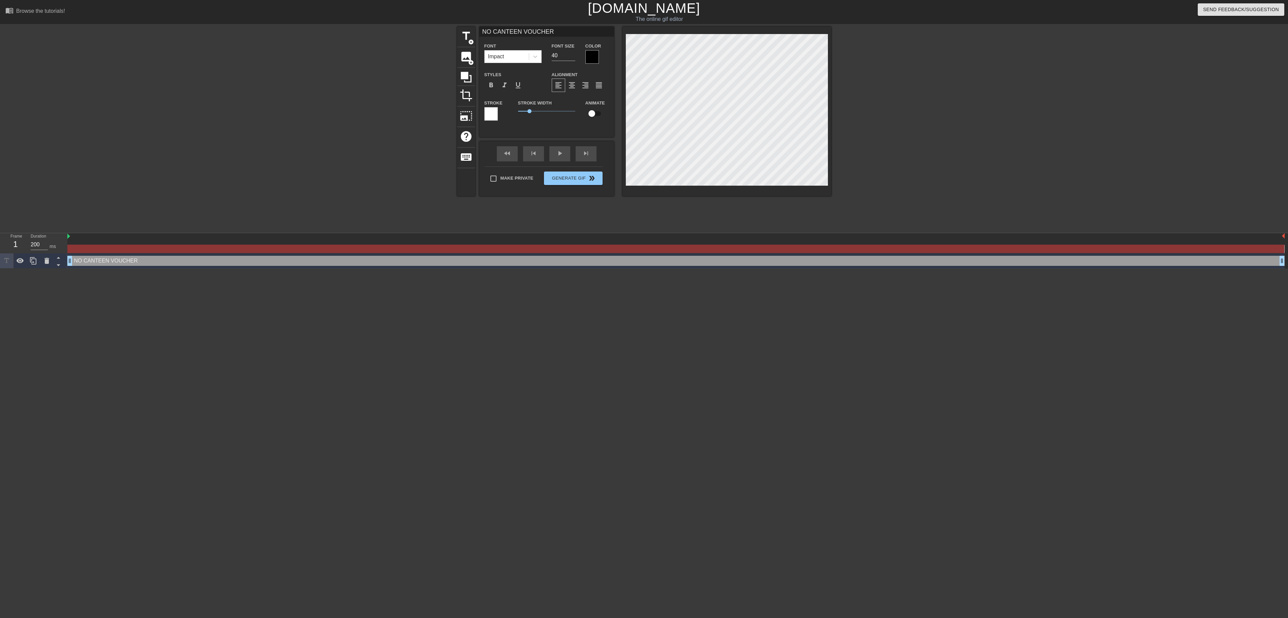
click at [1272, 240] on div at bounding box center [675, 243] width 1217 height 20
click at [1279, 237] on div at bounding box center [675, 236] width 1217 height 7
drag, startPoint x: 1285, startPoint y: 236, endPoint x: 453, endPoint y: 228, distance: 831.3
click at [493, 226] on div "menu_book Browse the tutorials! Gifntext.com The online gif editor Send Feedbac…" at bounding box center [644, 134] width 1288 height 268
drag, startPoint x: 68, startPoint y: 239, endPoint x: 98, endPoint y: 238, distance: 30.3
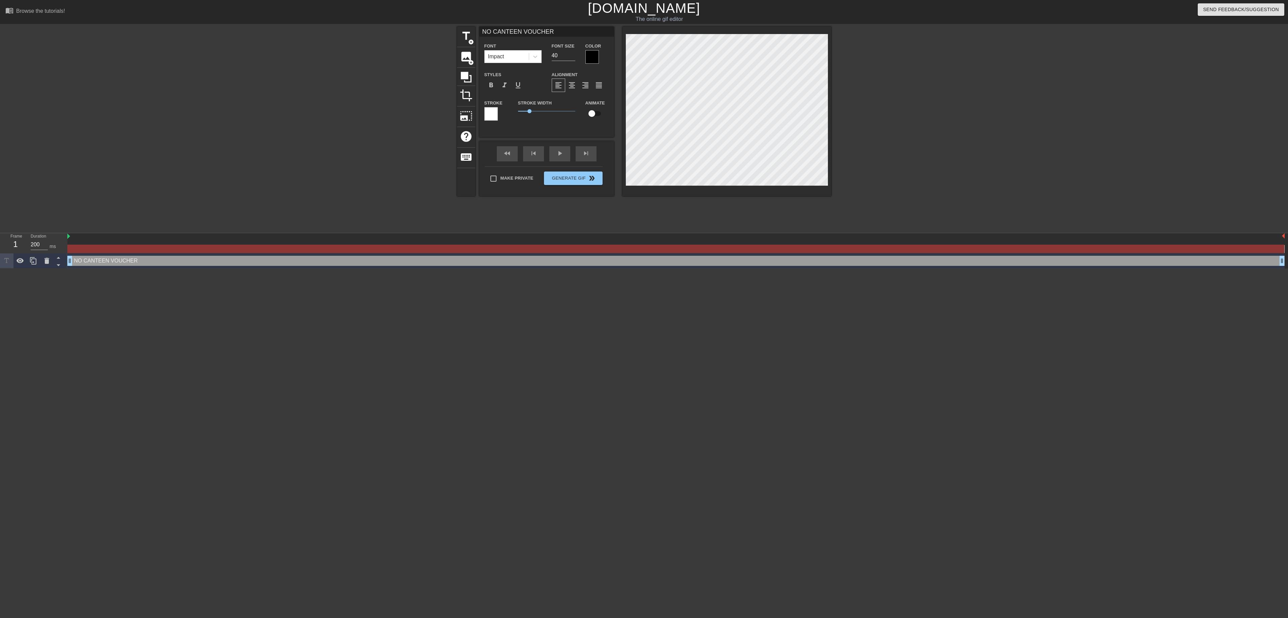
drag, startPoint x: 98, startPoint y: 238, endPoint x: 89, endPoint y: 239, distance: 9.5
click at [89, 239] on div at bounding box center [675, 236] width 1217 height 7
click at [591, 115] on input "checkbox" at bounding box center [592, 113] width 38 height 13
checkbox input "true"
drag, startPoint x: 1285, startPoint y: 239, endPoint x: 965, endPoint y: 251, distance: 319.5
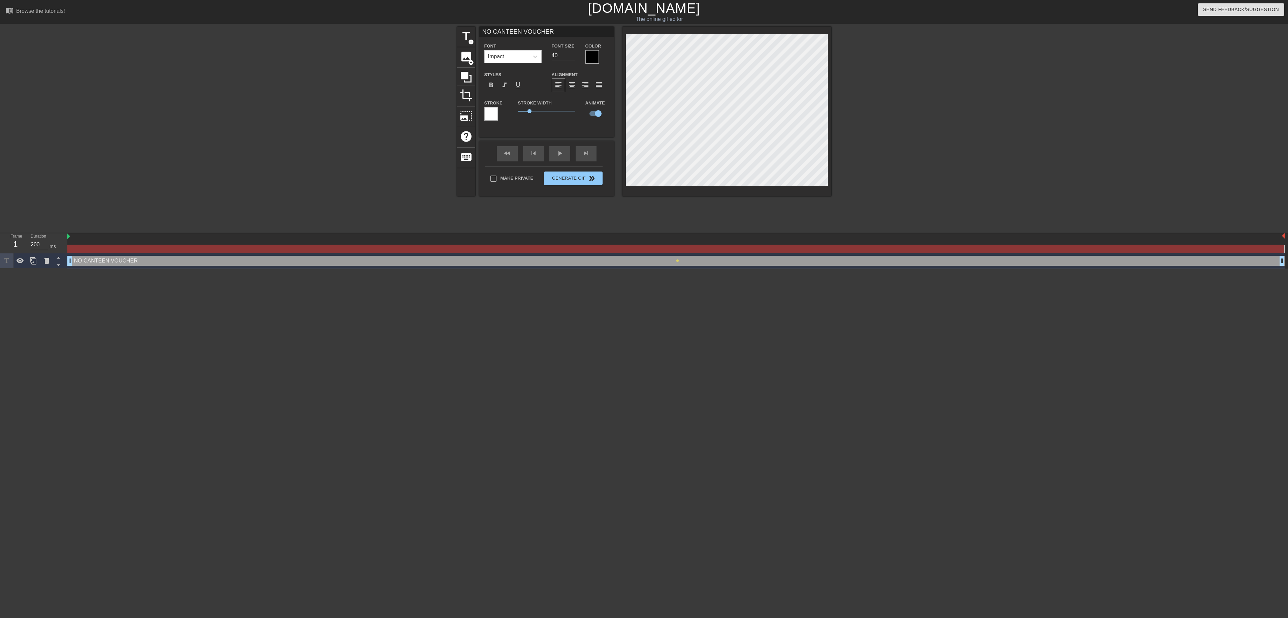
click at [965, 251] on div at bounding box center [675, 243] width 1217 height 20
drag, startPoint x: 1285, startPoint y: 237, endPoint x: 1263, endPoint y: 240, distance: 22.4
click at [1264, 240] on div at bounding box center [675, 243] width 1217 height 20
drag, startPoint x: 1281, startPoint y: 249, endPoint x: 1105, endPoint y: 247, distance: 175.8
click at [1105, 247] on div at bounding box center [675, 249] width 1217 height 8
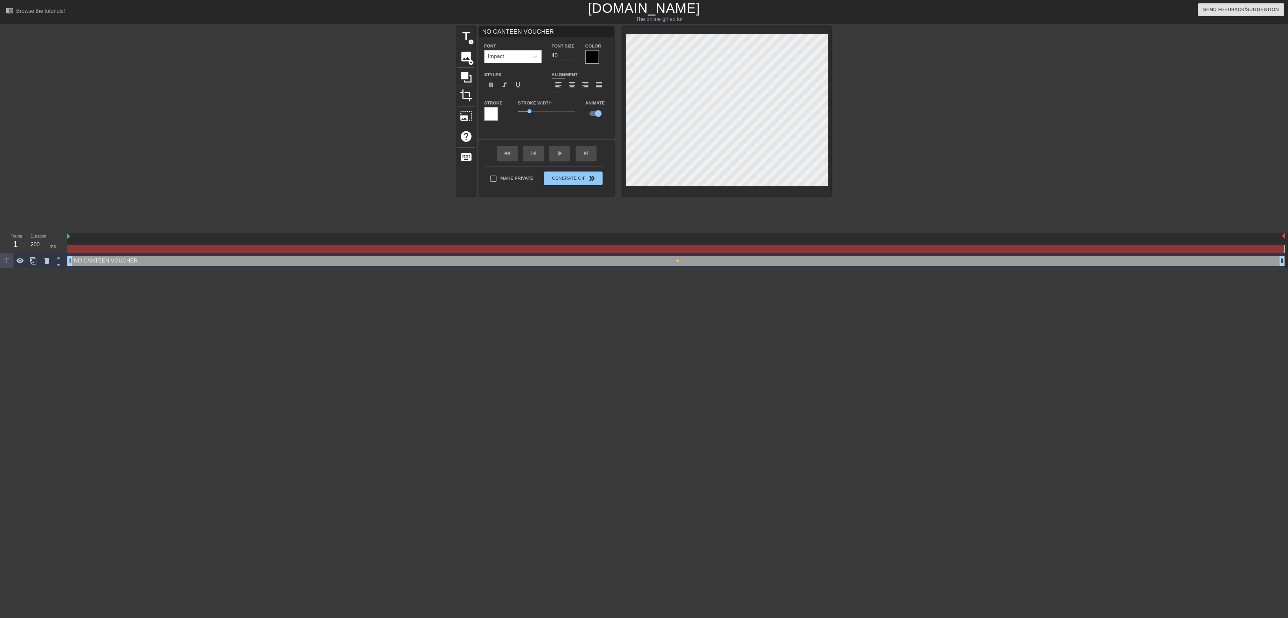
drag, startPoint x: 1283, startPoint y: 237, endPoint x: 813, endPoint y: 256, distance: 469.9
click at [895, 245] on div at bounding box center [675, 243] width 1217 height 20
click at [123, 236] on div at bounding box center [675, 236] width 1217 height 7
drag, startPoint x: 106, startPoint y: 246, endPoint x: 67, endPoint y: 245, distance: 39.1
click at [67, 245] on div at bounding box center [675, 249] width 1217 height 8
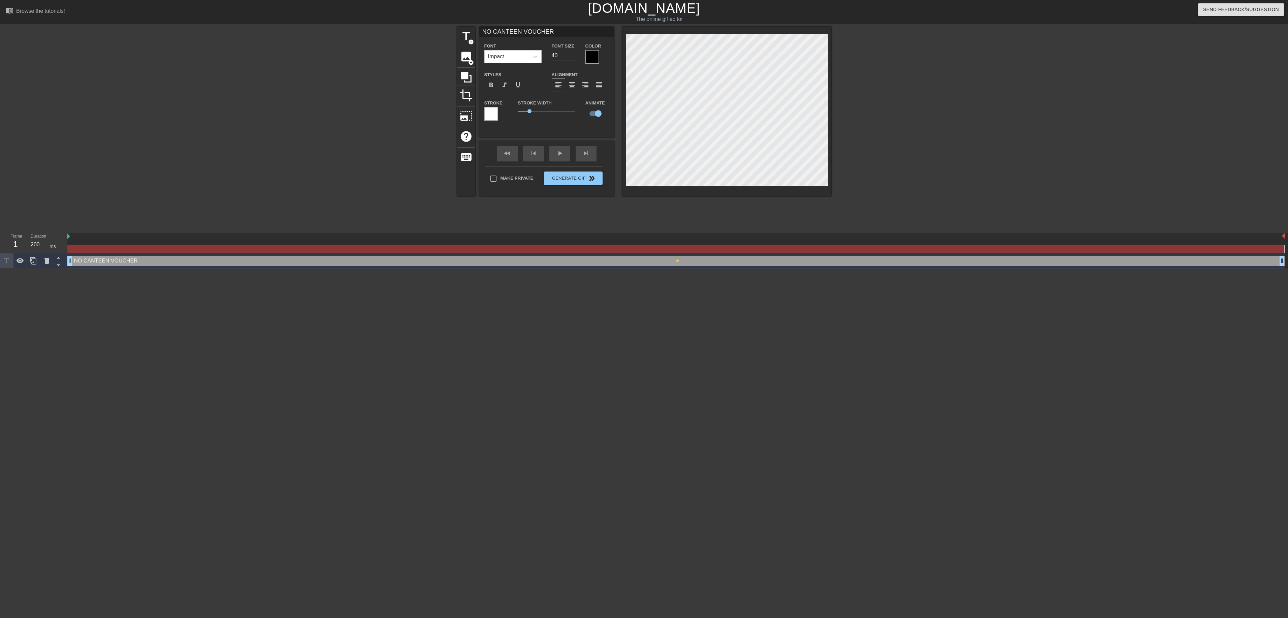
click at [77, 249] on div at bounding box center [675, 249] width 1217 height 8
click at [56, 267] on icon at bounding box center [58, 265] width 8 height 8
click at [56, 259] on icon at bounding box center [58, 257] width 8 height 8
click at [16, 261] on icon at bounding box center [20, 261] width 8 height 8
click at [18, 261] on icon at bounding box center [20, 261] width 7 height 6
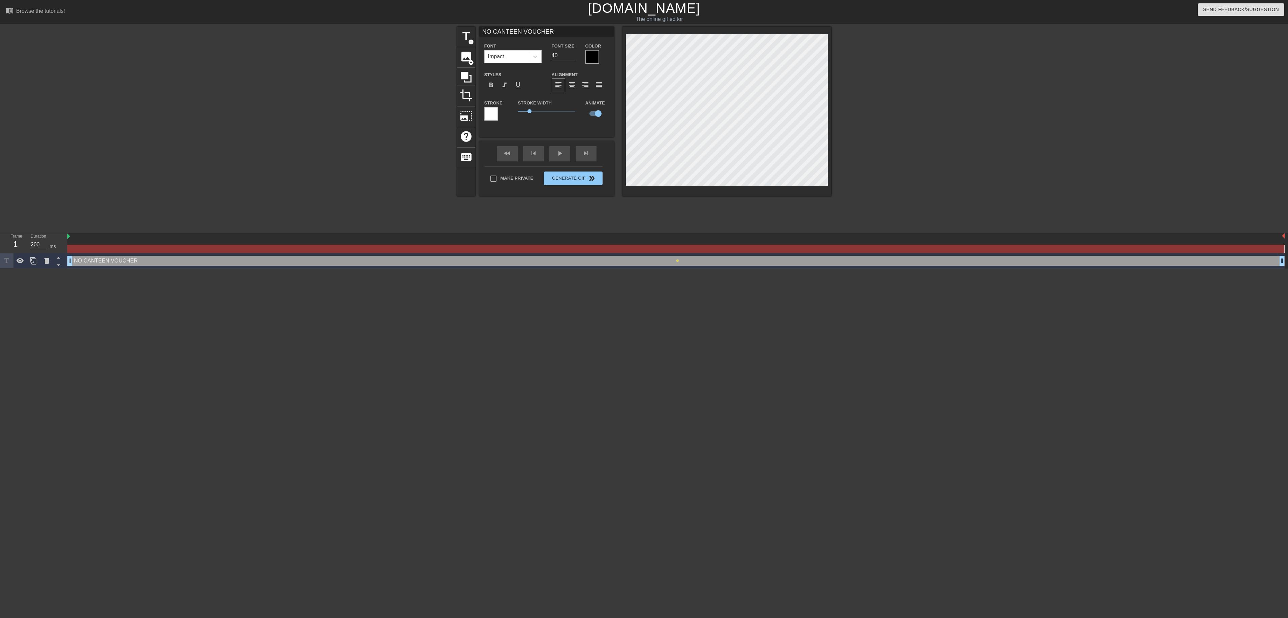
drag, startPoint x: 1279, startPoint y: 263, endPoint x: 1087, endPoint y: 273, distance: 192.3
click at [1087, 268] on html "menu_book Browse the tutorials! Gifntext.com The online gif editor Send Feedbac…" at bounding box center [644, 134] width 1288 height 268
drag, startPoint x: 1281, startPoint y: 262, endPoint x: 1277, endPoint y: 265, distance: 4.8
drag, startPoint x: 1284, startPoint y: 261, endPoint x: 1272, endPoint y: 263, distance: 12.3
drag, startPoint x: 1274, startPoint y: 3, endPoint x: 197, endPoint y: 121, distance: 1082.9
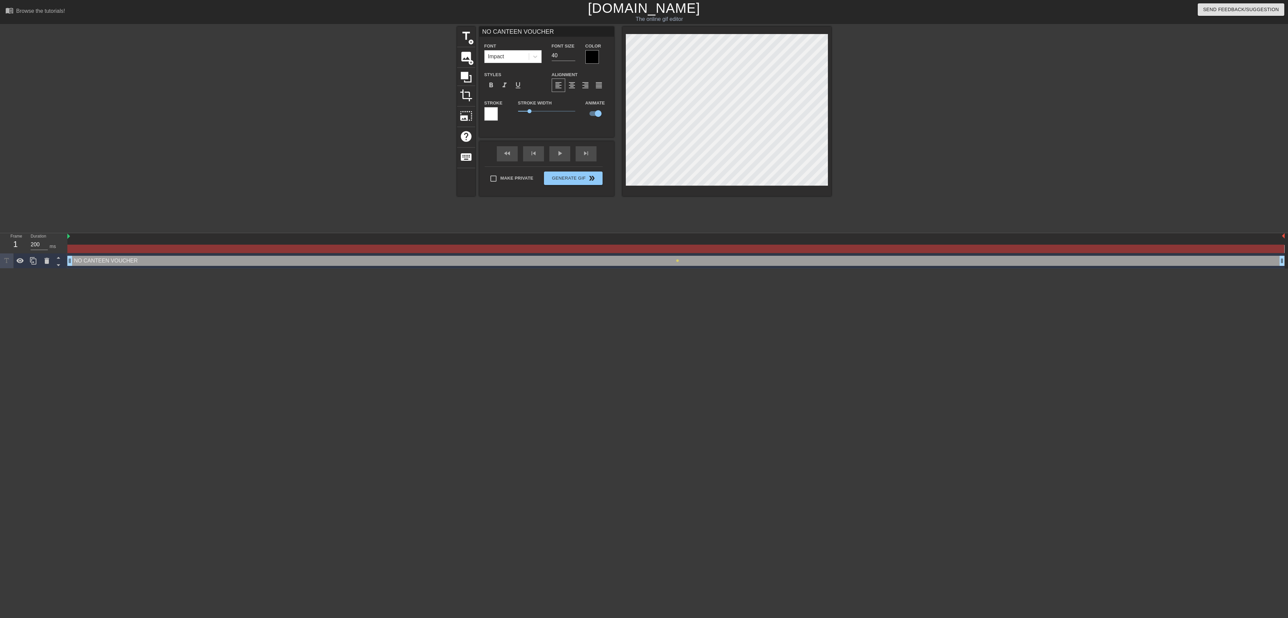
click at [197, 121] on div "title add_circle image add_circle crop photo_size_select_large help keyboard NO…" at bounding box center [644, 128] width 1288 height 202
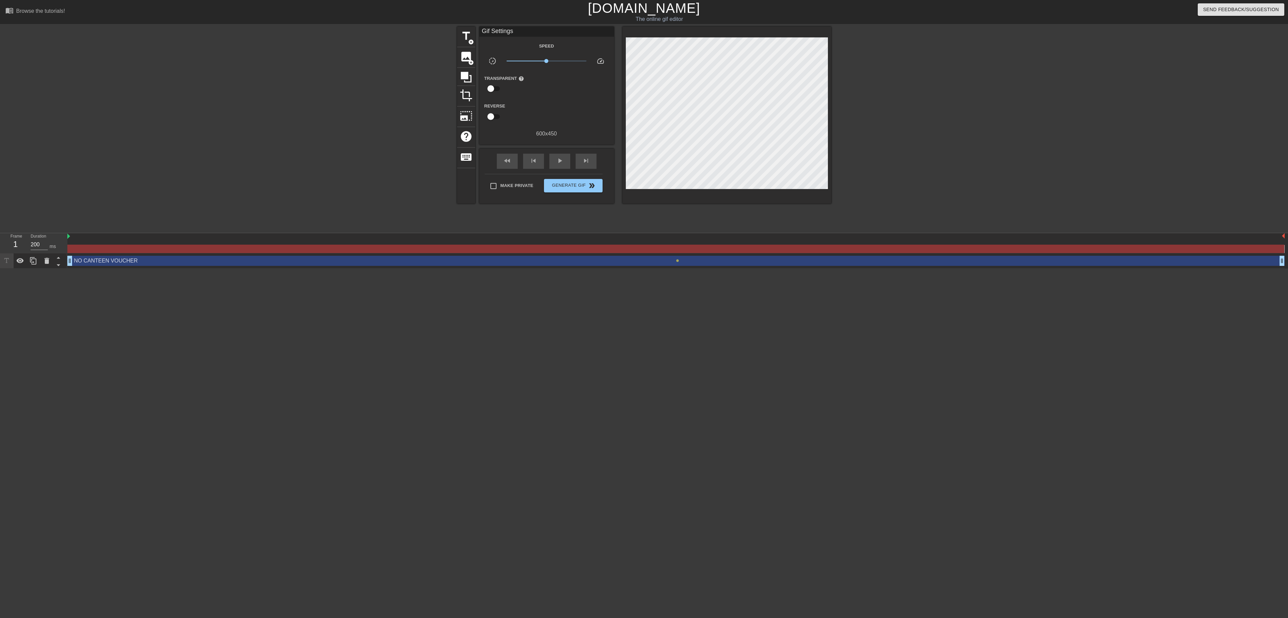
drag, startPoint x: 678, startPoint y: 261, endPoint x: 624, endPoint y: 272, distance: 55.0
click at [624, 268] on html "menu_book Browse the tutorials! Gifntext.com The online gif editor Send Feedbac…" at bounding box center [644, 134] width 1288 height 268
drag, startPoint x: 1284, startPoint y: 234, endPoint x: 832, endPoint y: 229, distance: 452.0
click at [850, 227] on div "menu_book Browse the tutorials! Gifntext.com The online gif editor Send Feedbac…" at bounding box center [644, 134] width 1288 height 268
drag, startPoint x: 1283, startPoint y: 236, endPoint x: 461, endPoint y: 257, distance: 821.4
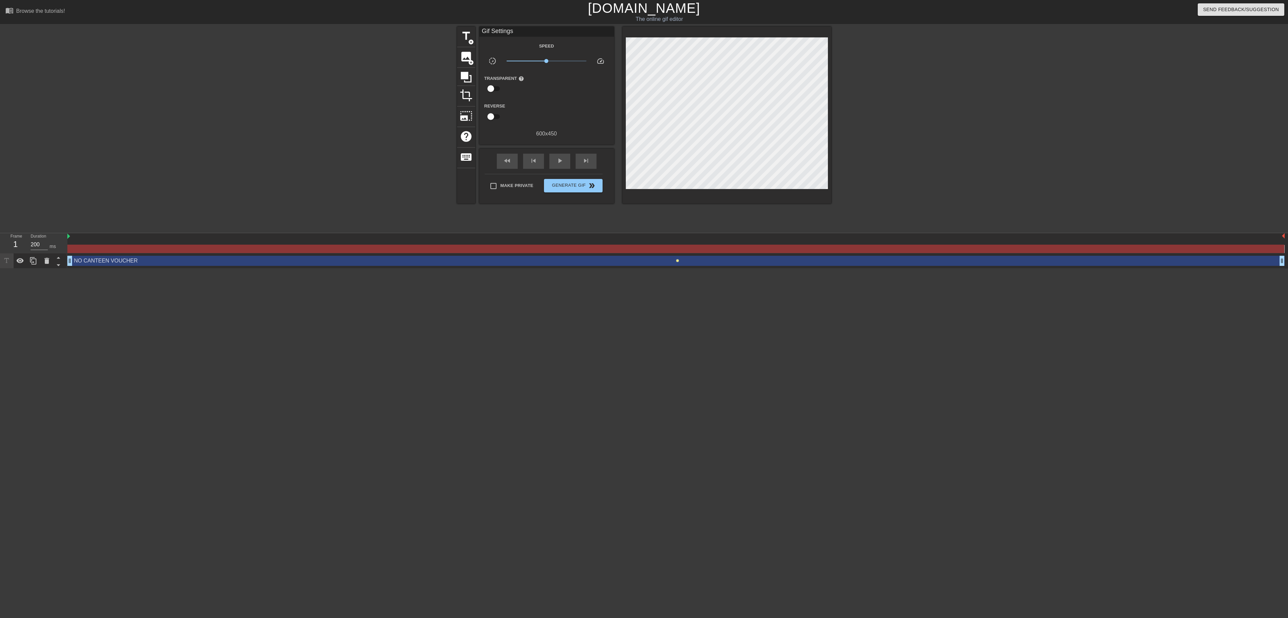
click at [678, 260] on span "lens" at bounding box center [677, 260] width 3 height 3
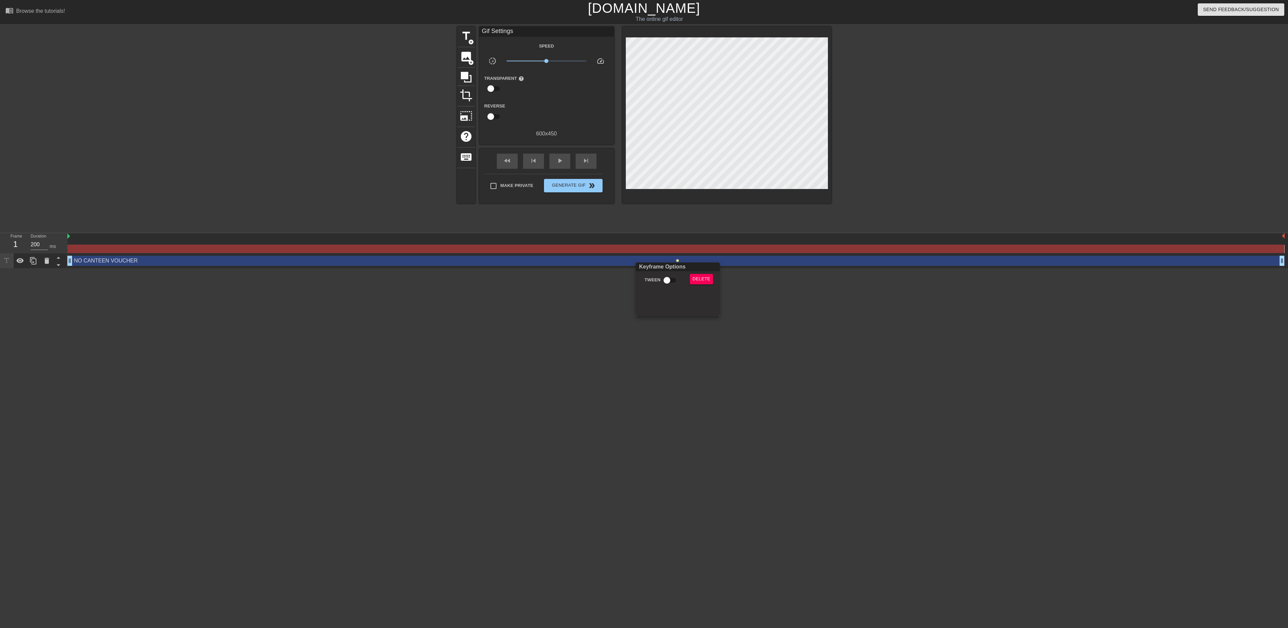
click at [678, 260] on div at bounding box center [644, 314] width 1288 height 628
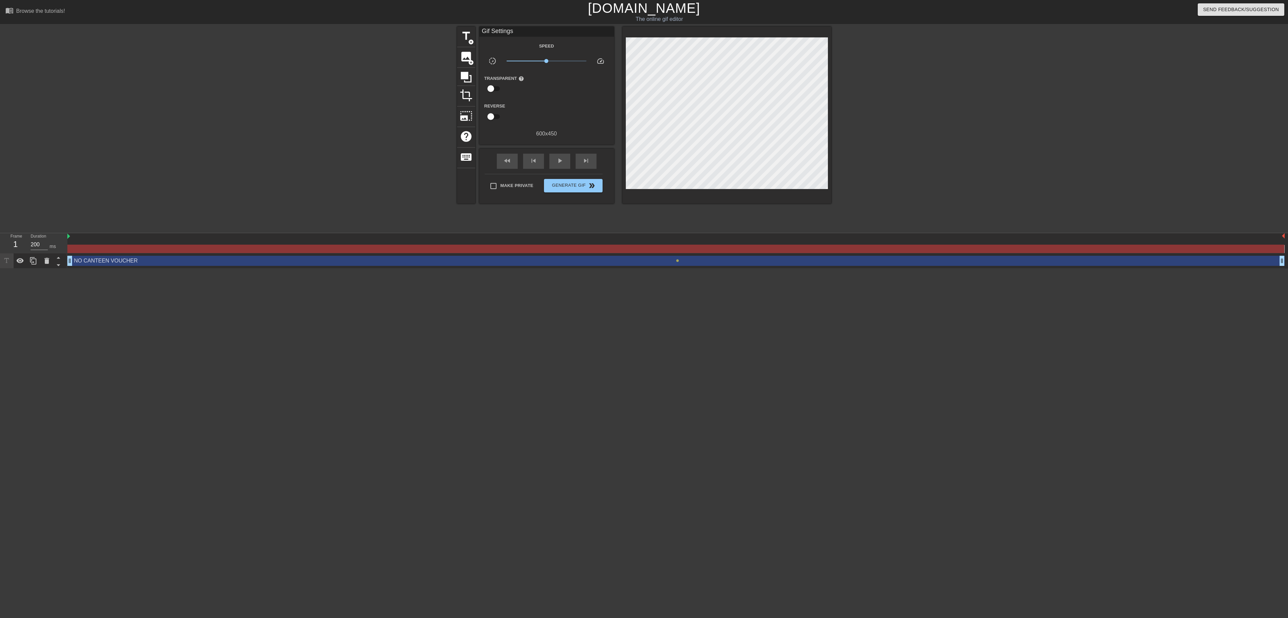
drag, startPoint x: 678, startPoint y: 261, endPoint x: 29, endPoint y: 269, distance: 648.8
click at [228, 268] on html "menu_book Browse the tutorials! Gifntext.com The online gif editor Send Feedbac…" at bounding box center [644, 134] width 1288 height 268
click at [93, 250] on div at bounding box center [675, 249] width 1217 height 8
drag, startPoint x: 148, startPoint y: 258, endPoint x: 155, endPoint y: 249, distance: 11.6
drag, startPoint x: 155, startPoint y: 249, endPoint x: 152, endPoint y: 250, distance: 3.6
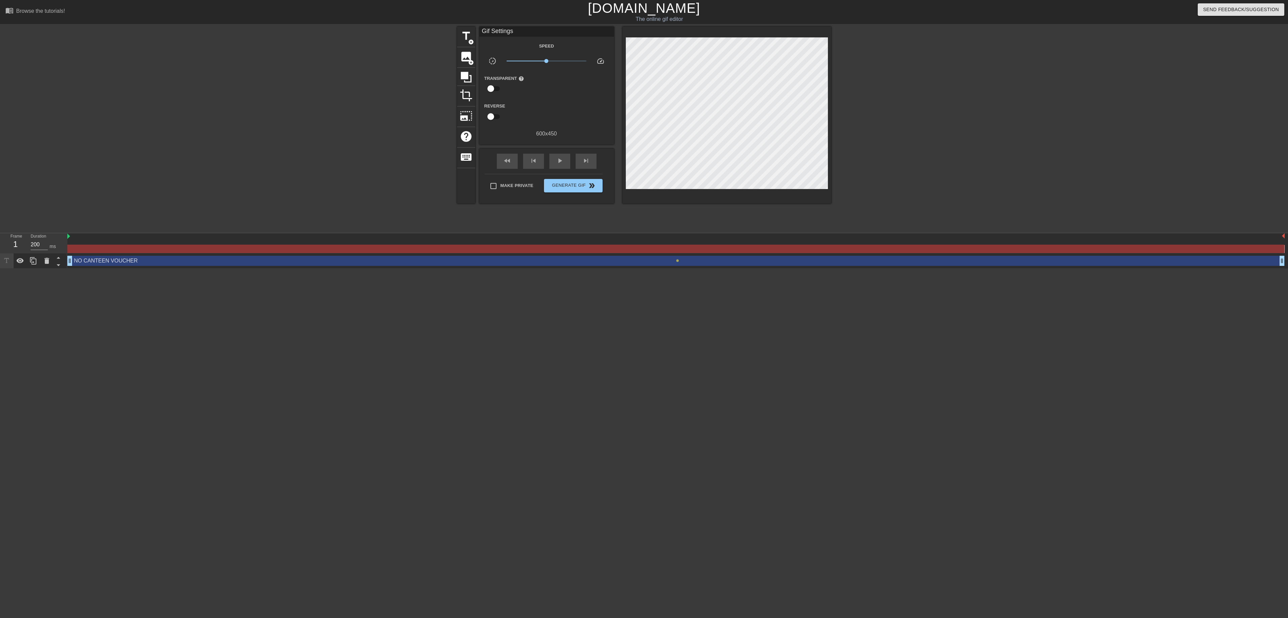
click at [152, 250] on div at bounding box center [675, 249] width 1217 height 8
